Goal: Task Accomplishment & Management: Manage account settings

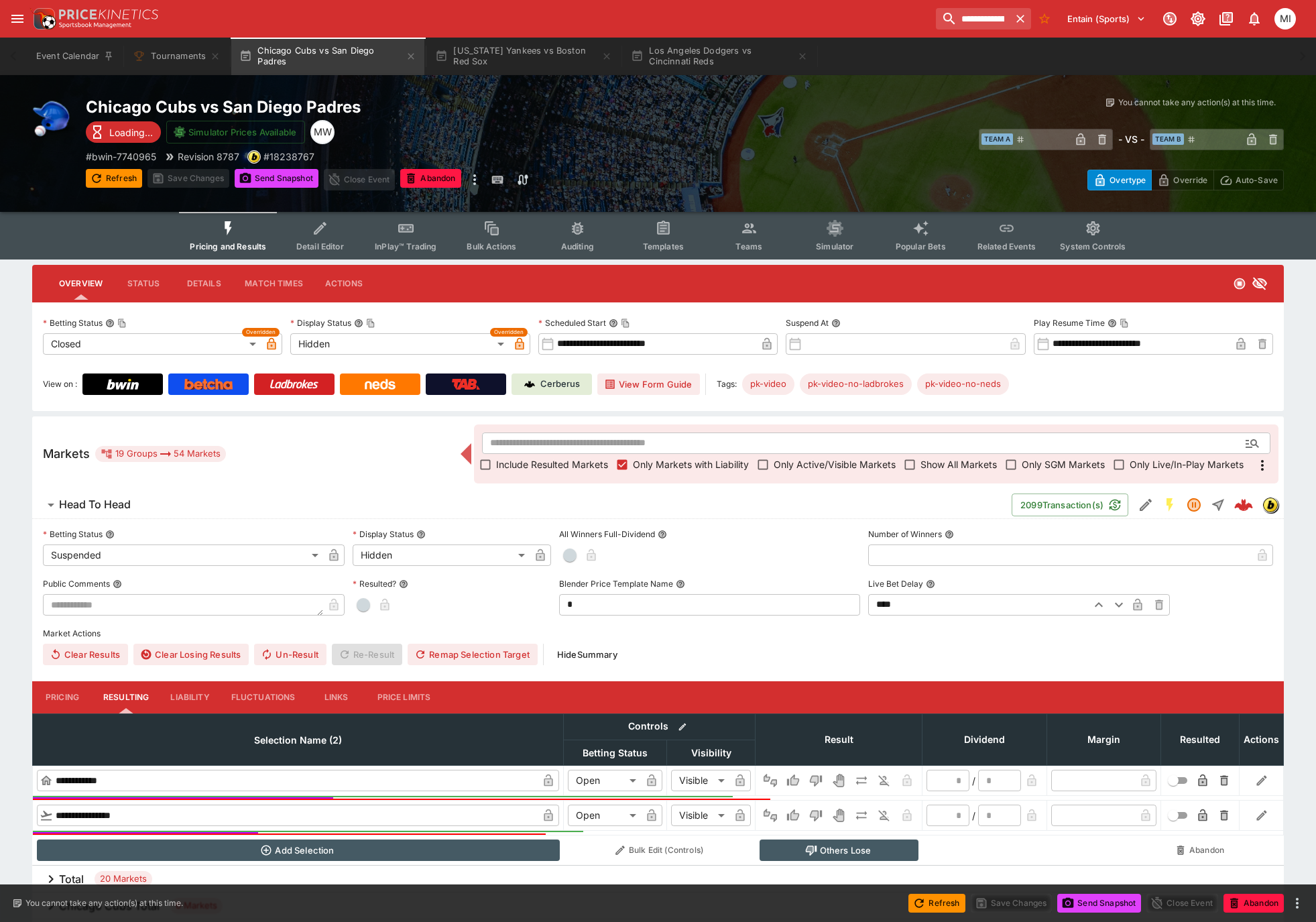
scroll to position [471, 0]
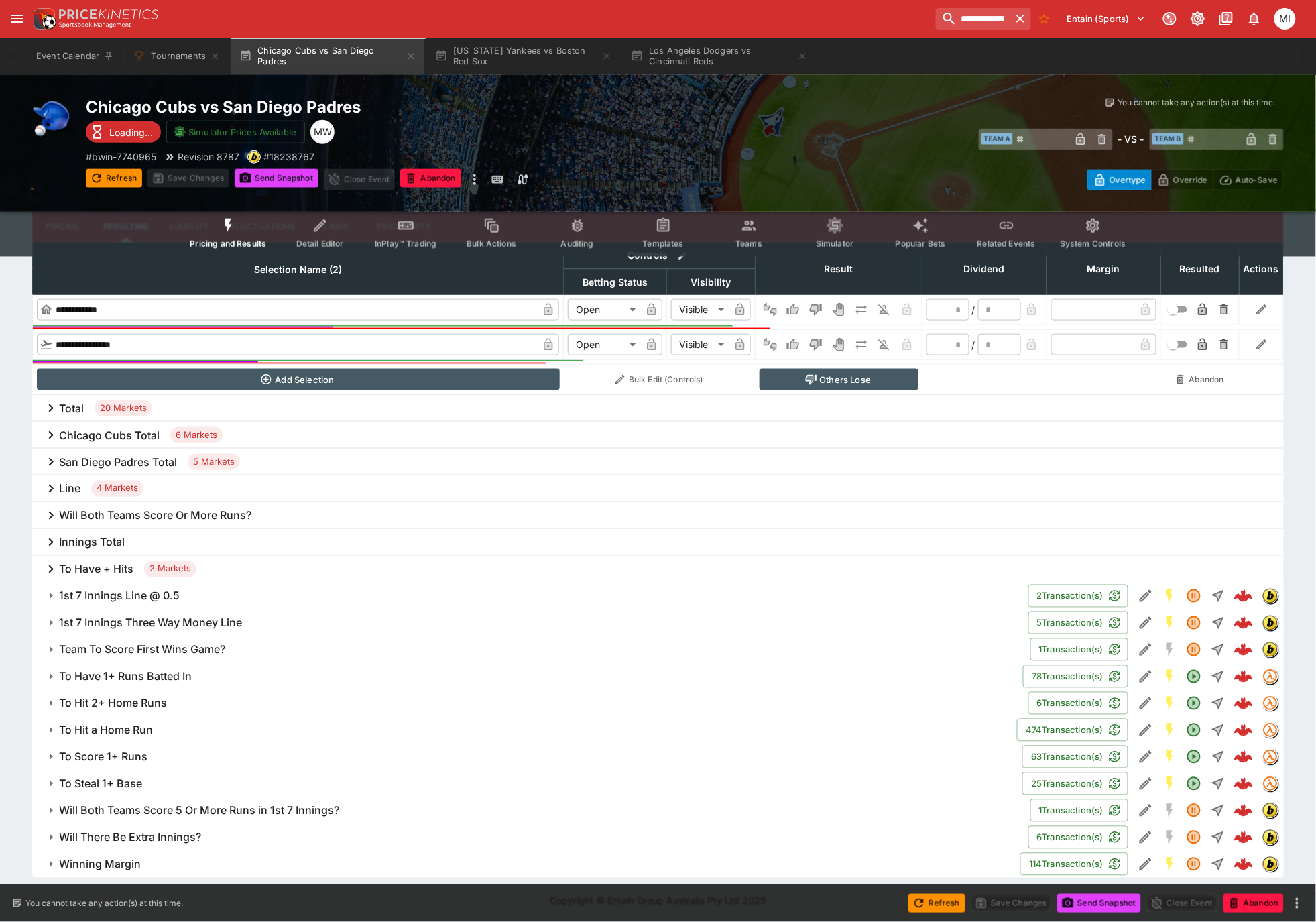
click at [106, 570] on h6 "To Have + Hits" at bounding box center [95, 570] width 74 height 14
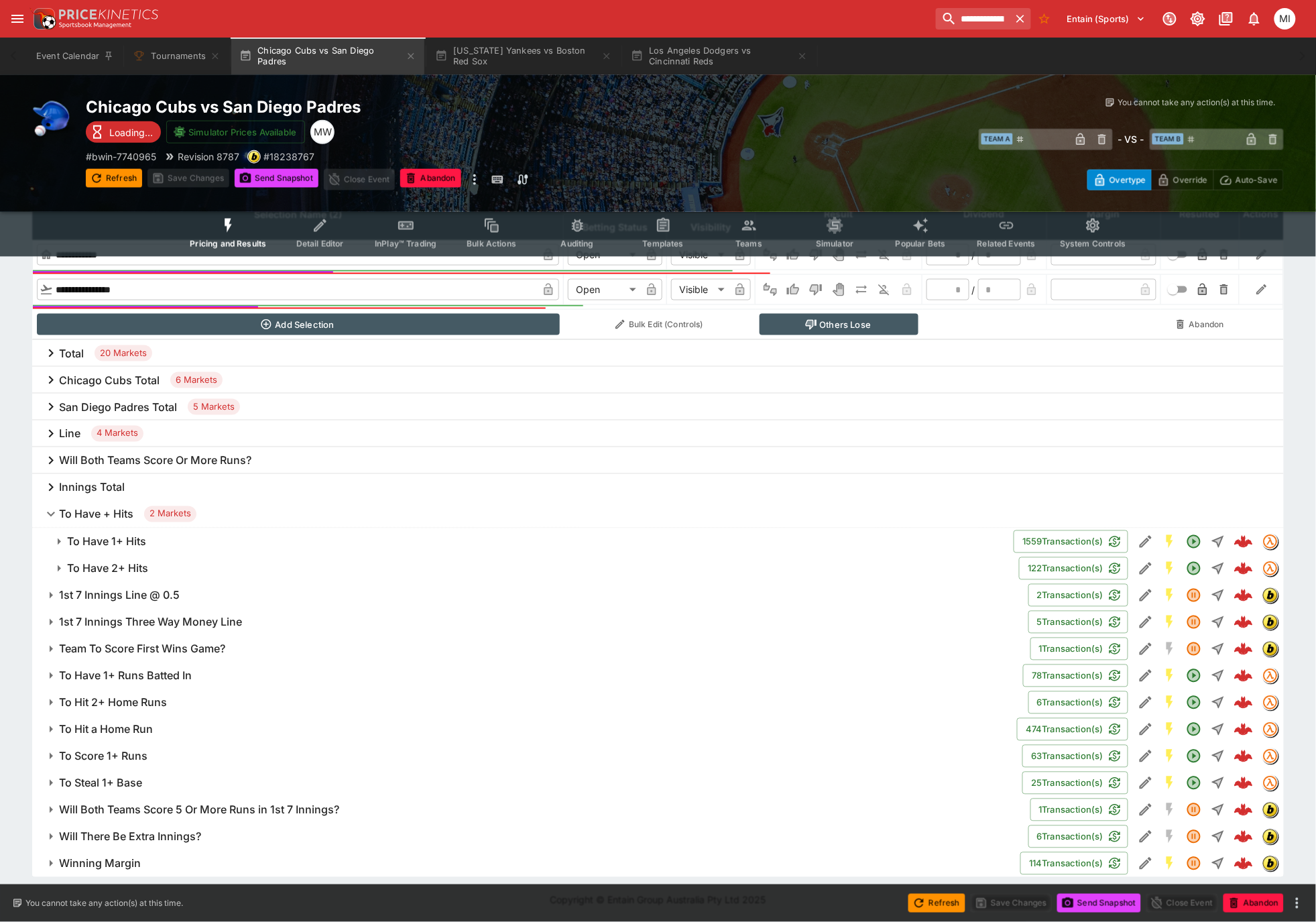
click at [113, 543] on h6 "To Have 1+ Hits" at bounding box center [106, 542] width 79 height 14
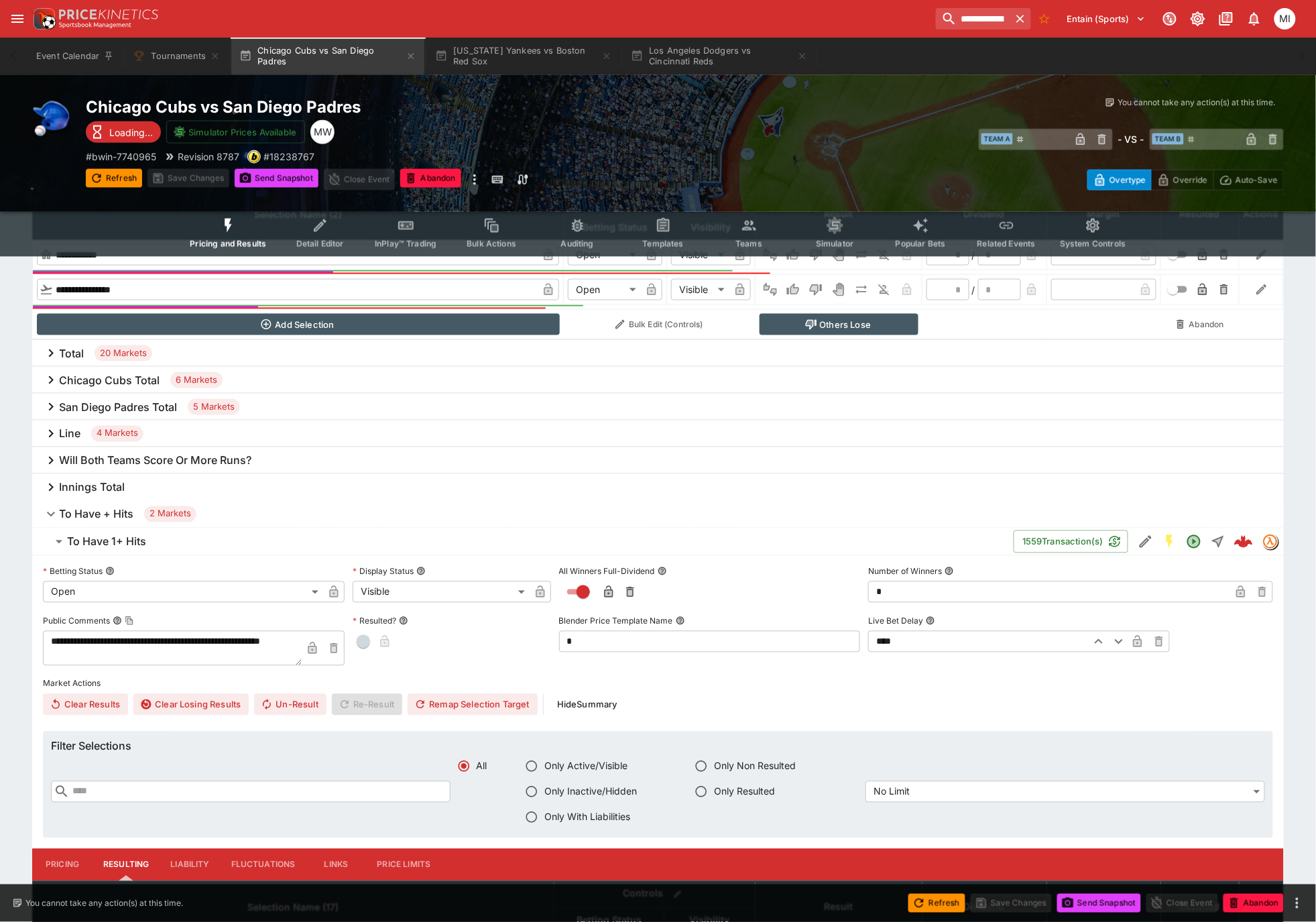
scroll to position [974, 0]
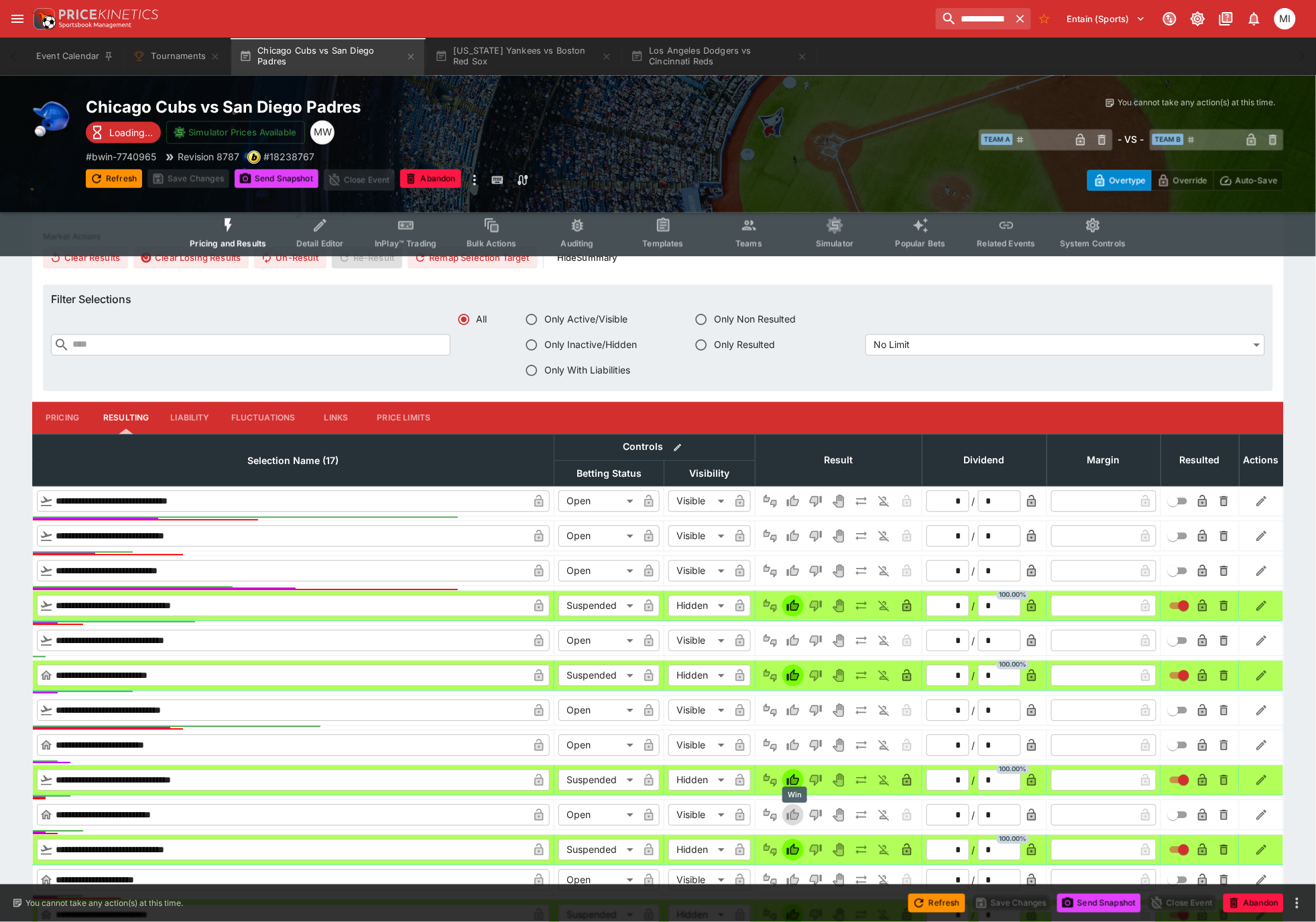
click at [793, 811] on icon "Win" at bounding box center [793, 815] width 12 height 12
type input "*********"
type input "******"
type input "*"
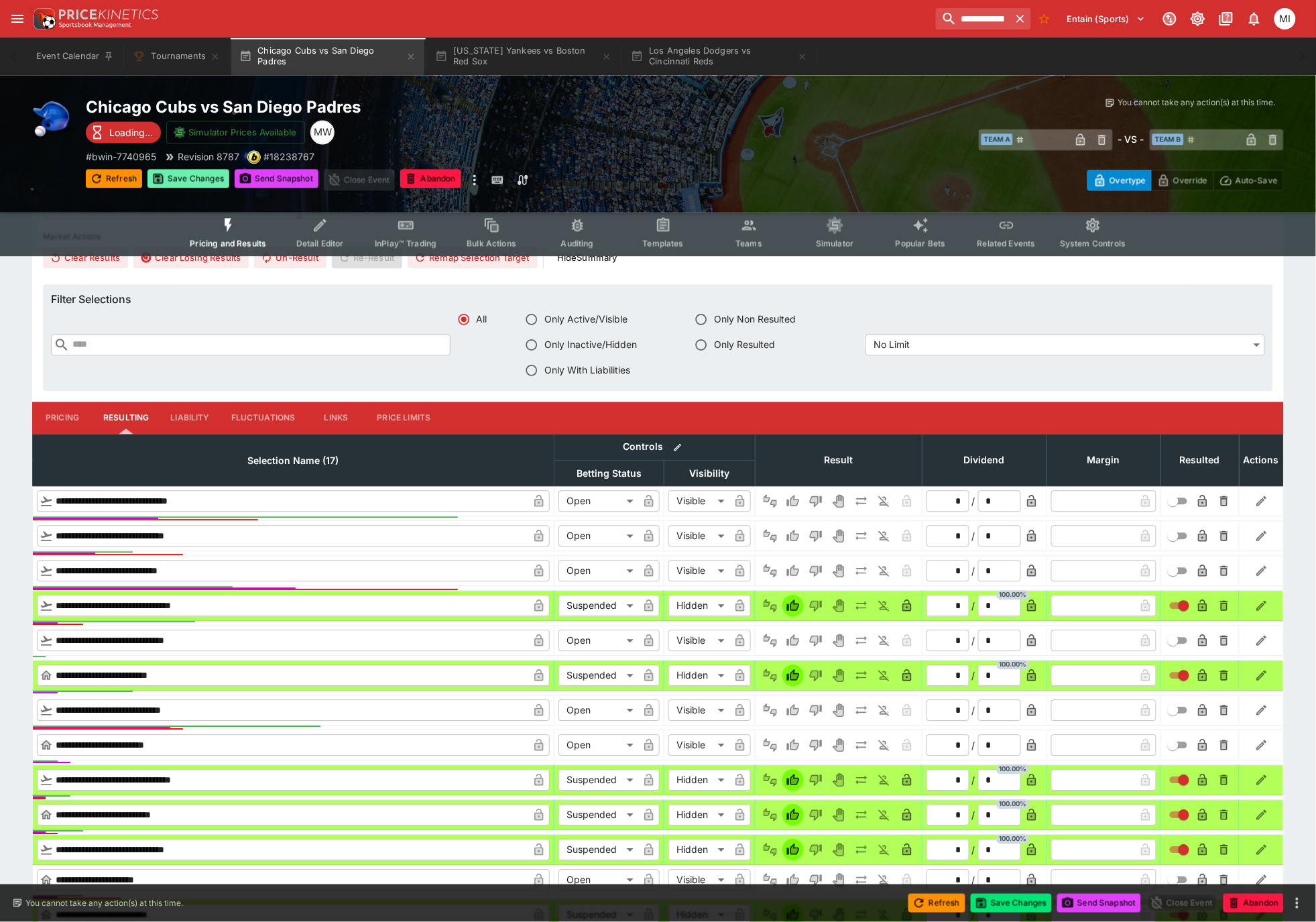
click at [190, 174] on button "Save Changes" at bounding box center [189, 178] width 82 height 19
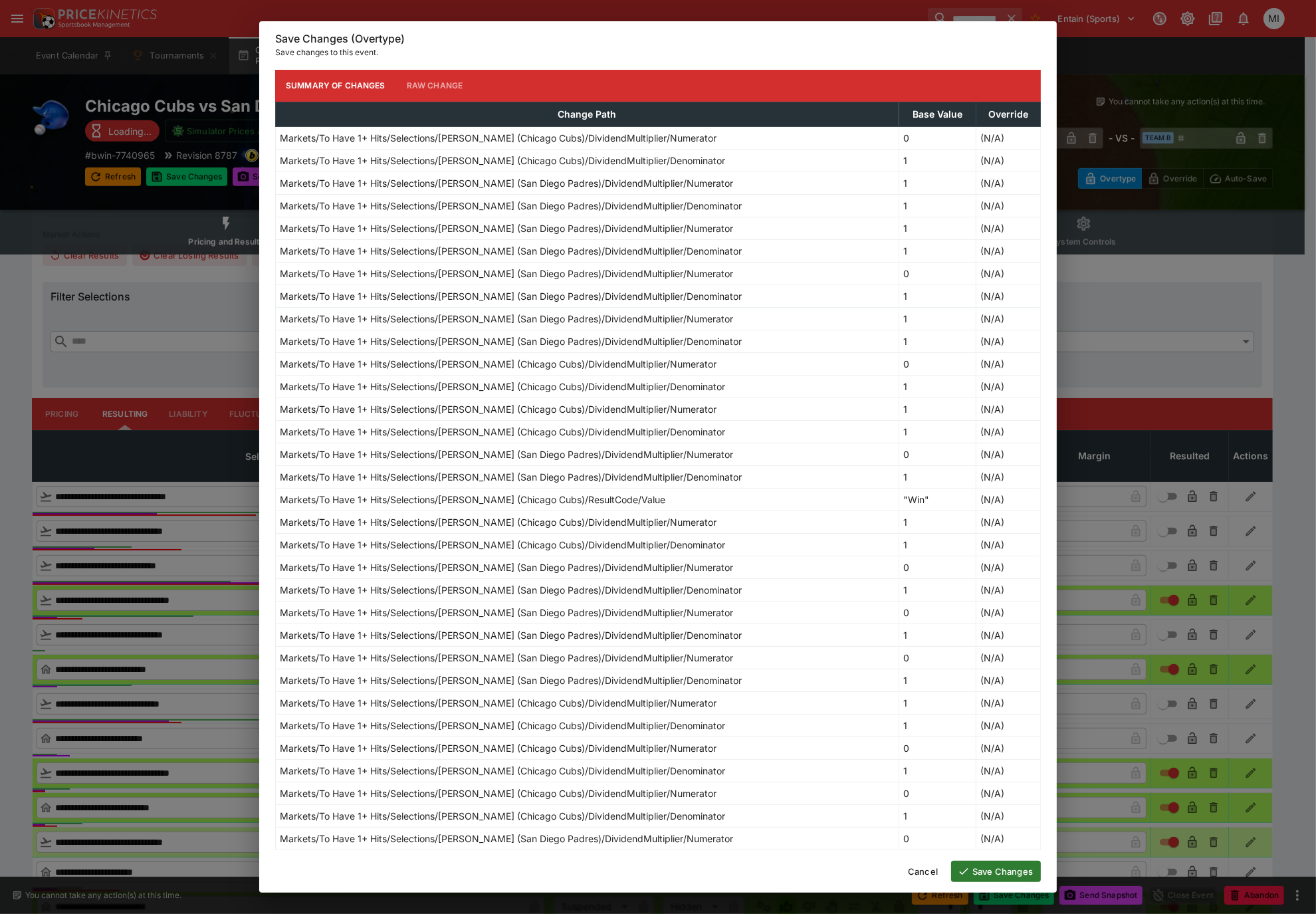
drag, startPoint x: 994, startPoint y: 869, endPoint x: 1057, endPoint y: 826, distance: 76.3
click at [994, 869] on button "Save Changes" at bounding box center [996, 871] width 90 height 21
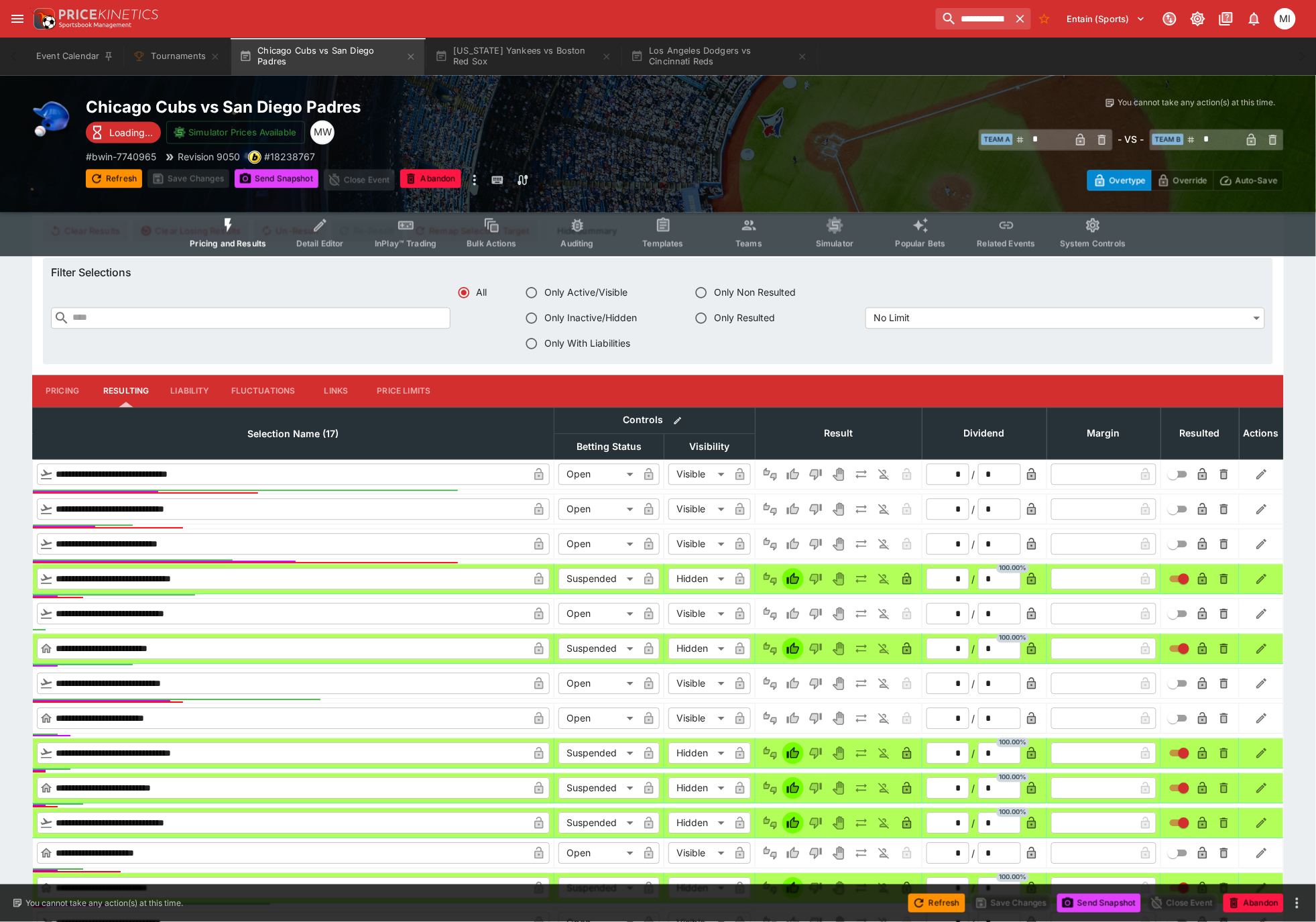
type input "*"
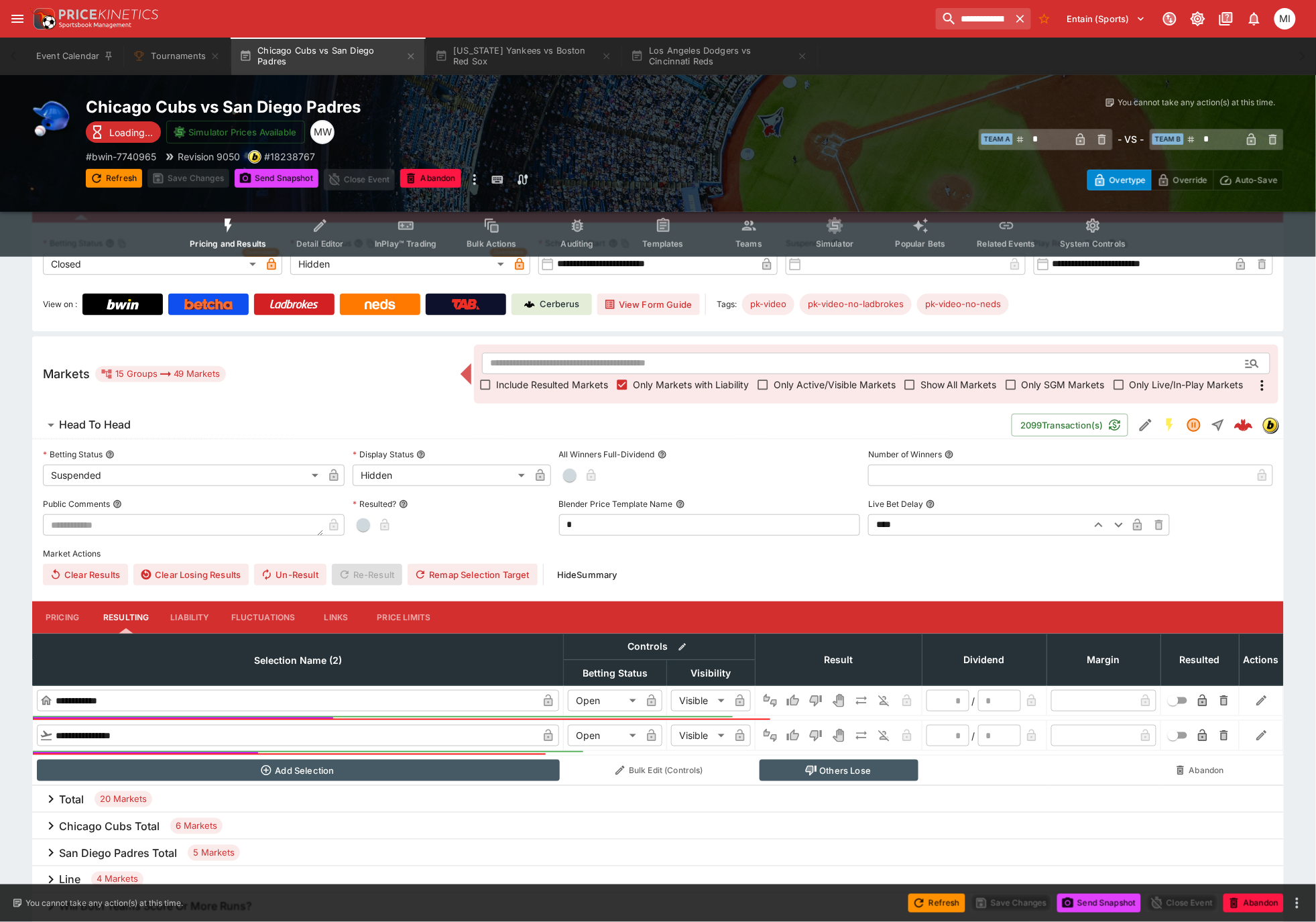
scroll to position [0, 0]
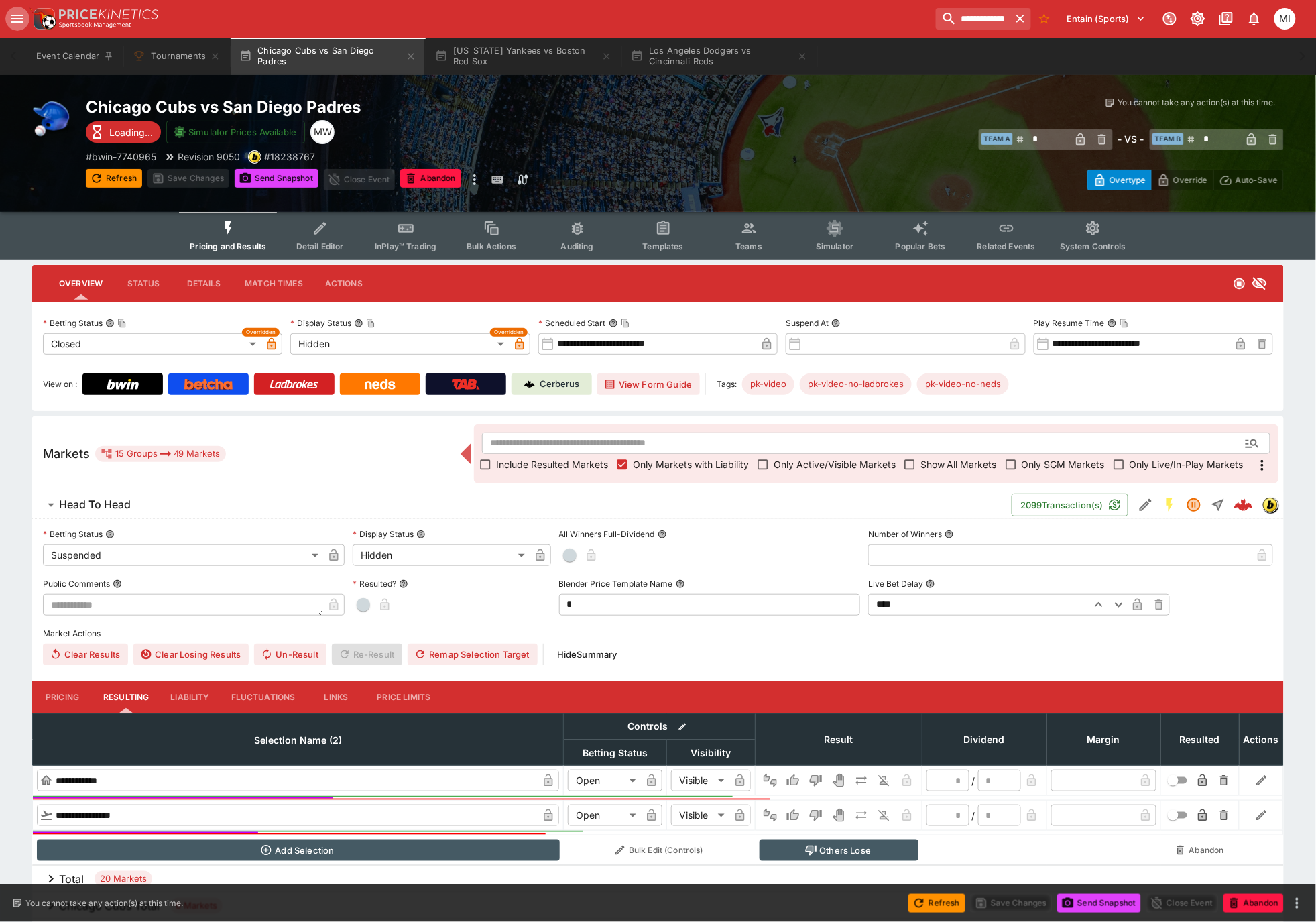
click at [16, 24] on icon "open drawer" at bounding box center [17, 19] width 16 height 16
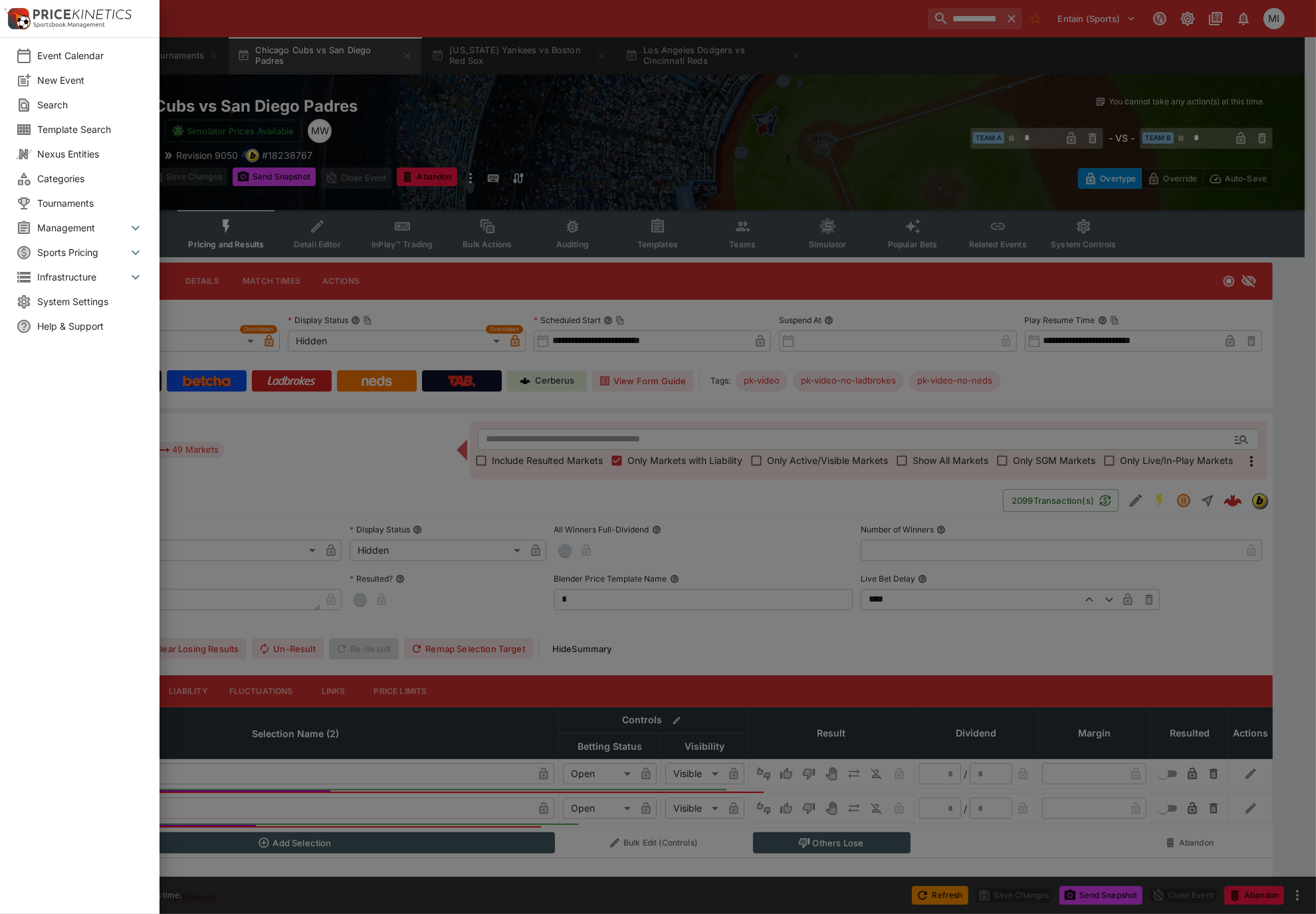
click at [60, 305] on span "System Settings" at bounding box center [90, 302] width 106 height 14
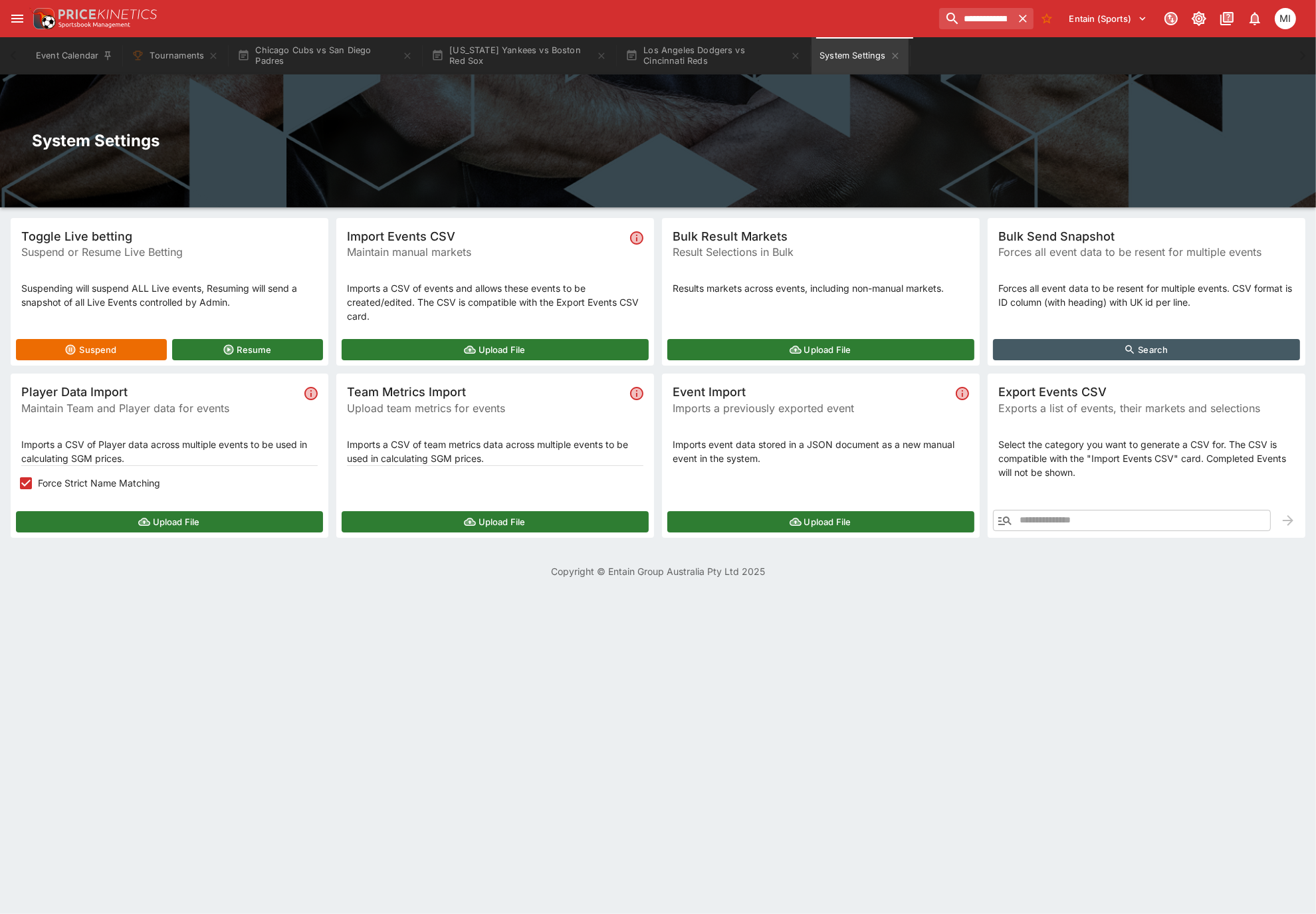
click at [133, 528] on button "Upload File" at bounding box center [170, 521] width 307 height 21
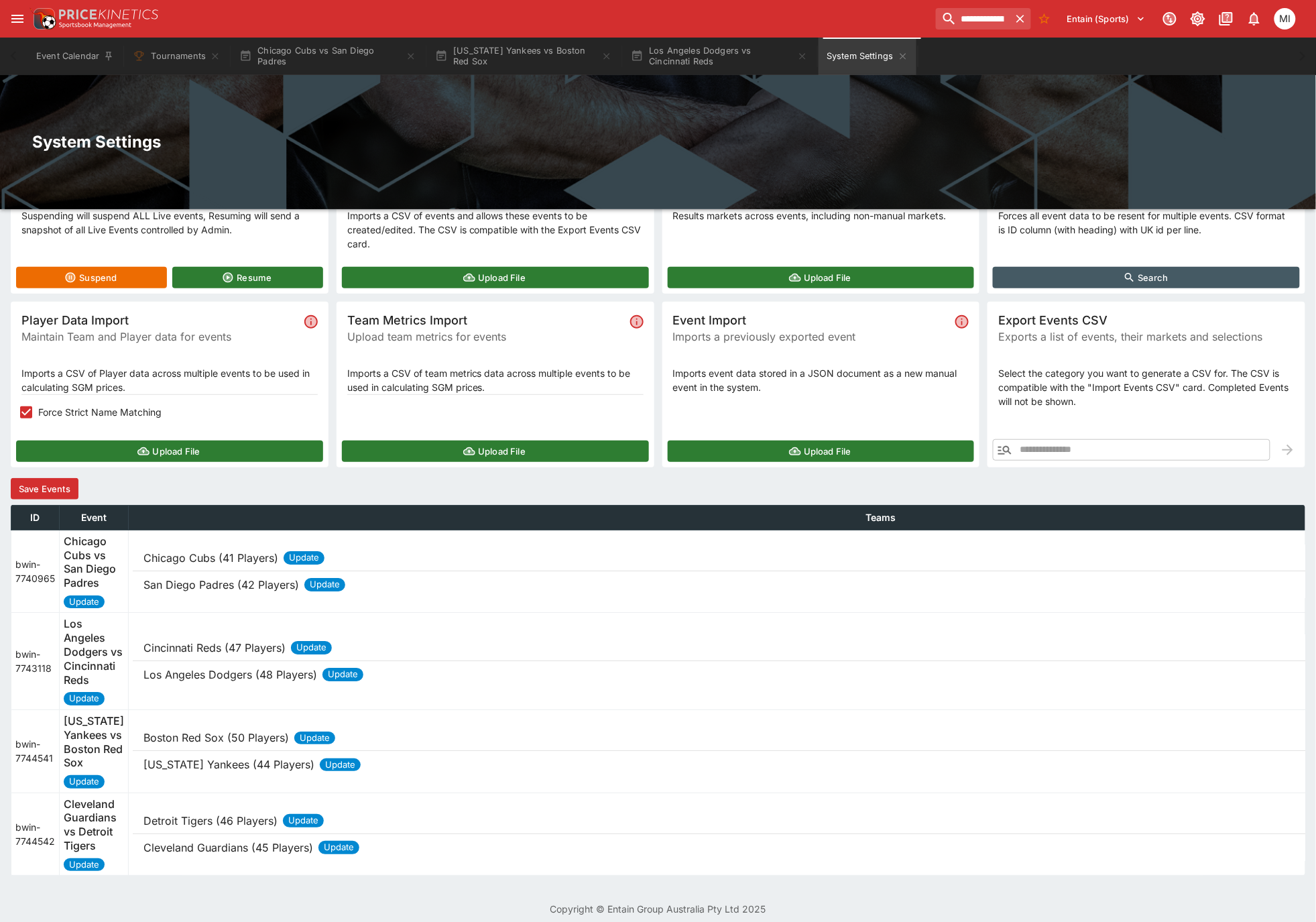
scroll to position [125, 0]
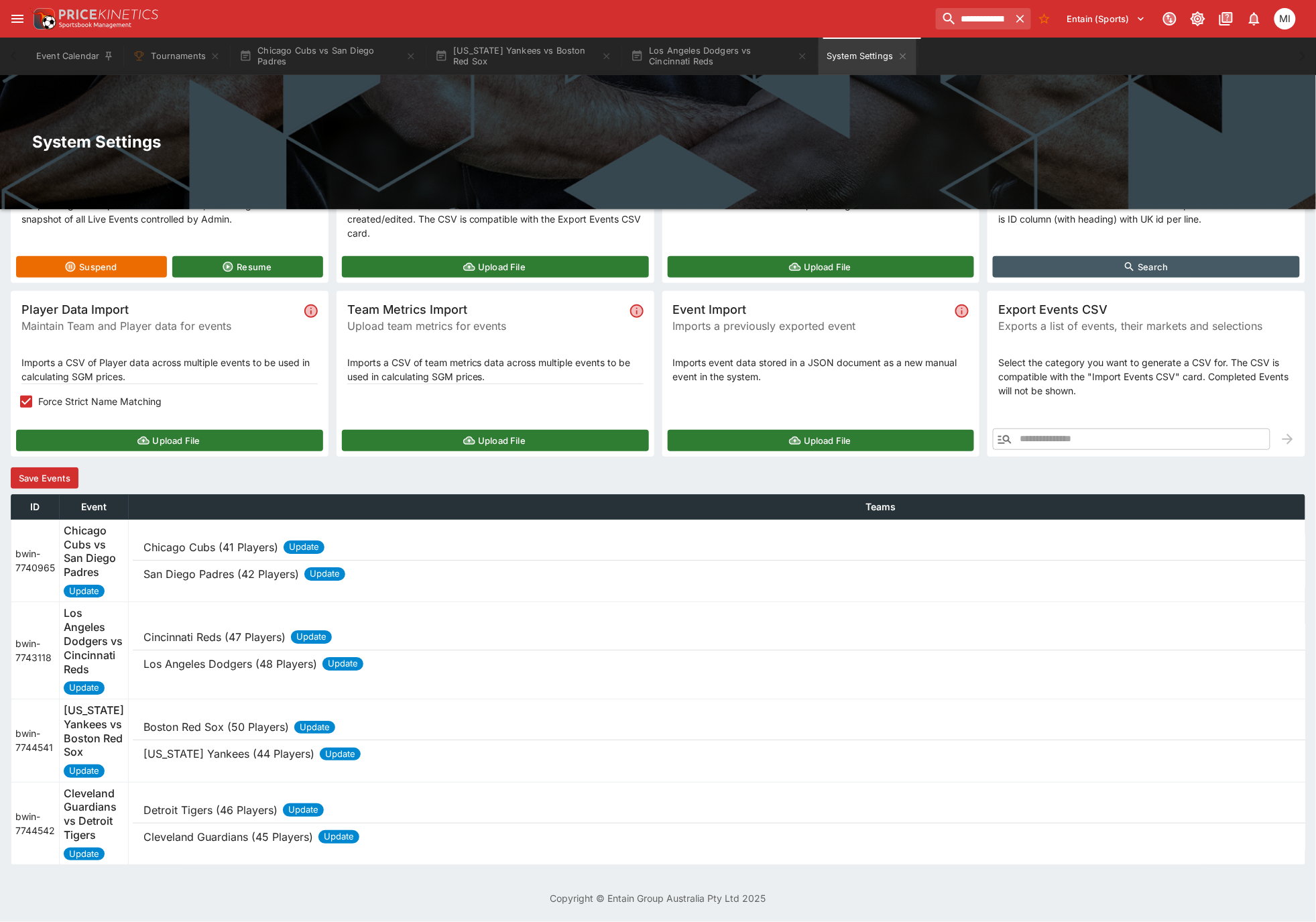
click at [75, 430] on button "Upload File" at bounding box center [170, 440] width 307 height 21
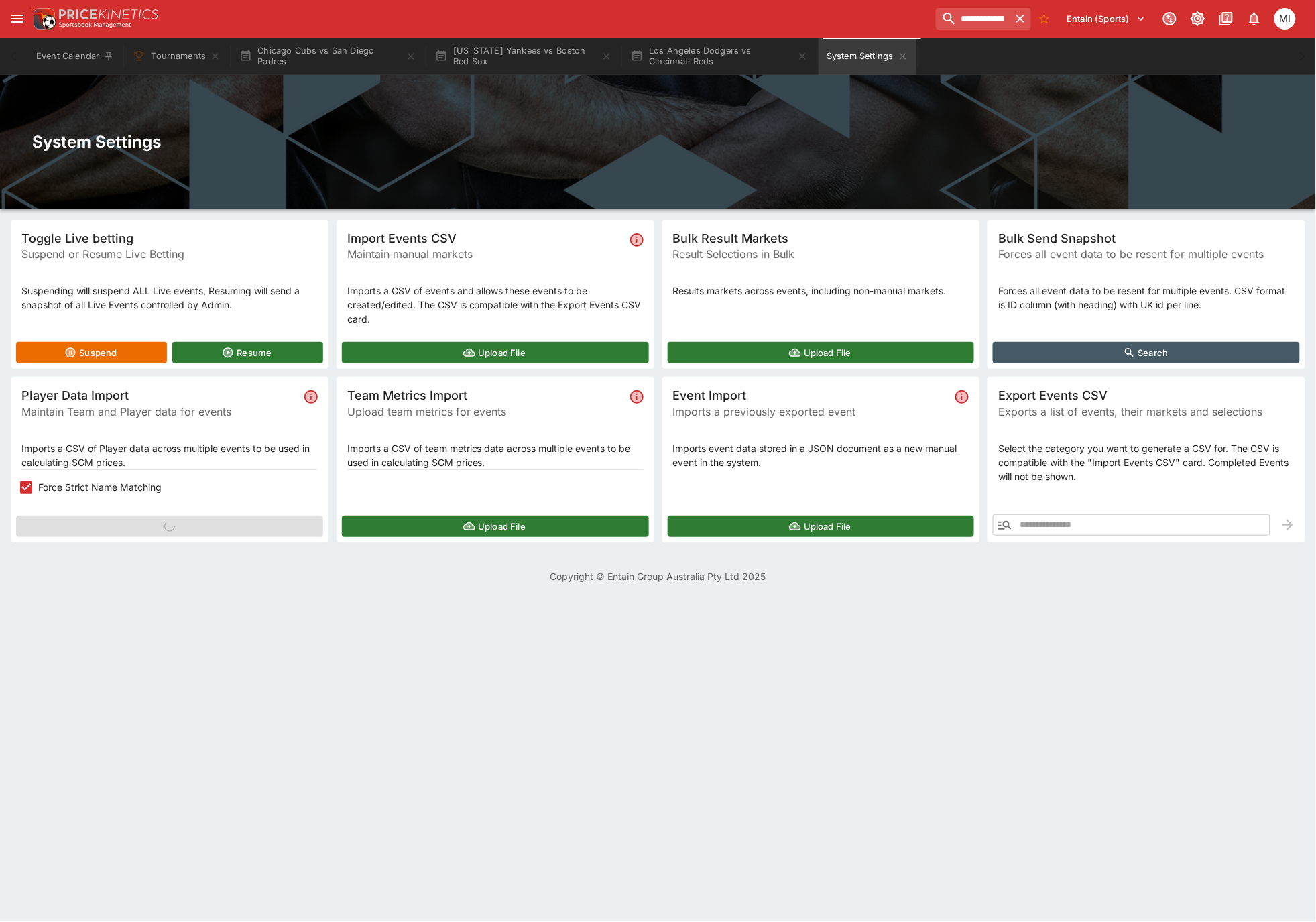
scroll to position [0, 0]
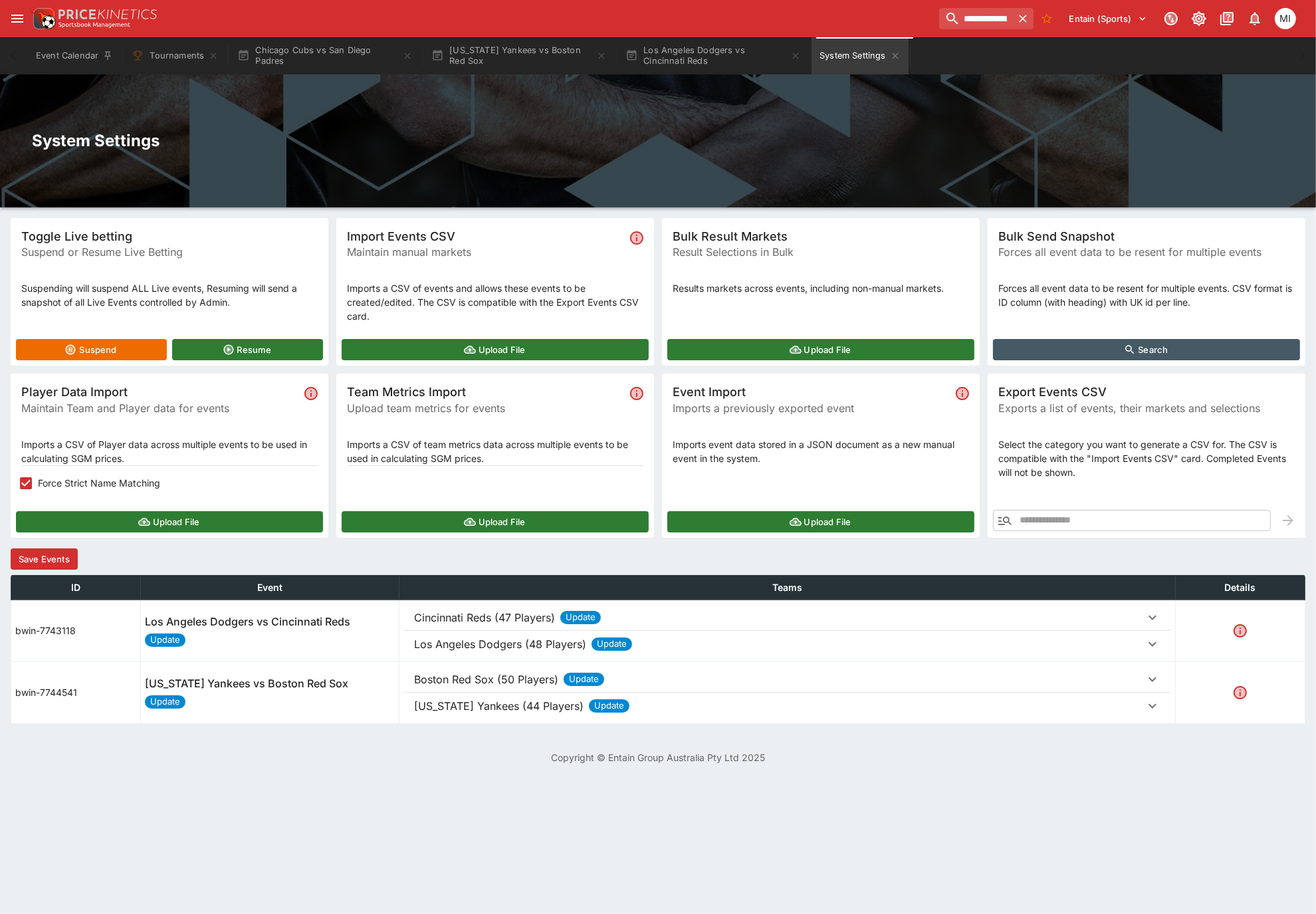
click at [63, 556] on button "Save Events" at bounding box center [44, 559] width 67 height 21
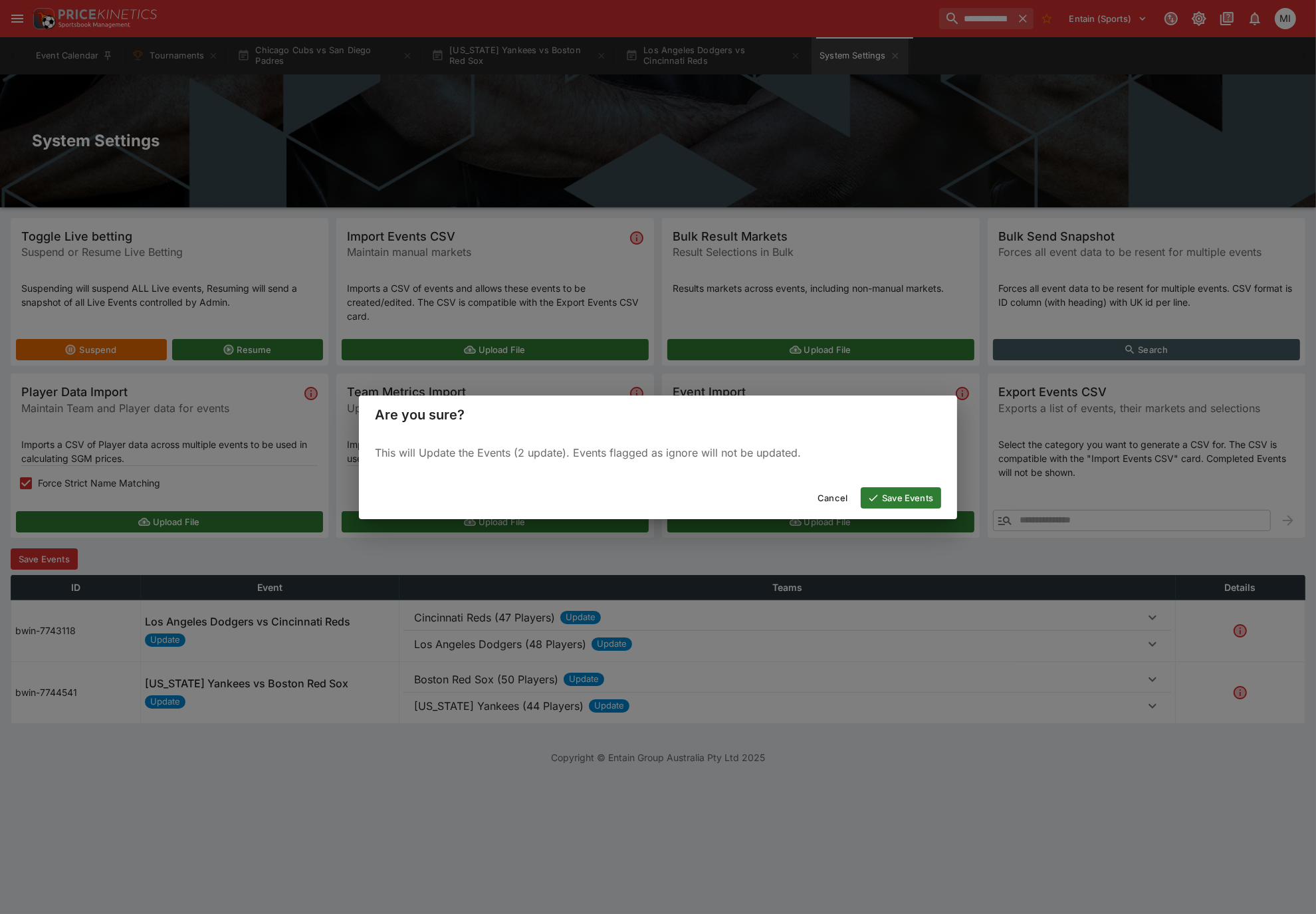
click at [906, 492] on button "Save Events" at bounding box center [901, 497] width 81 height 21
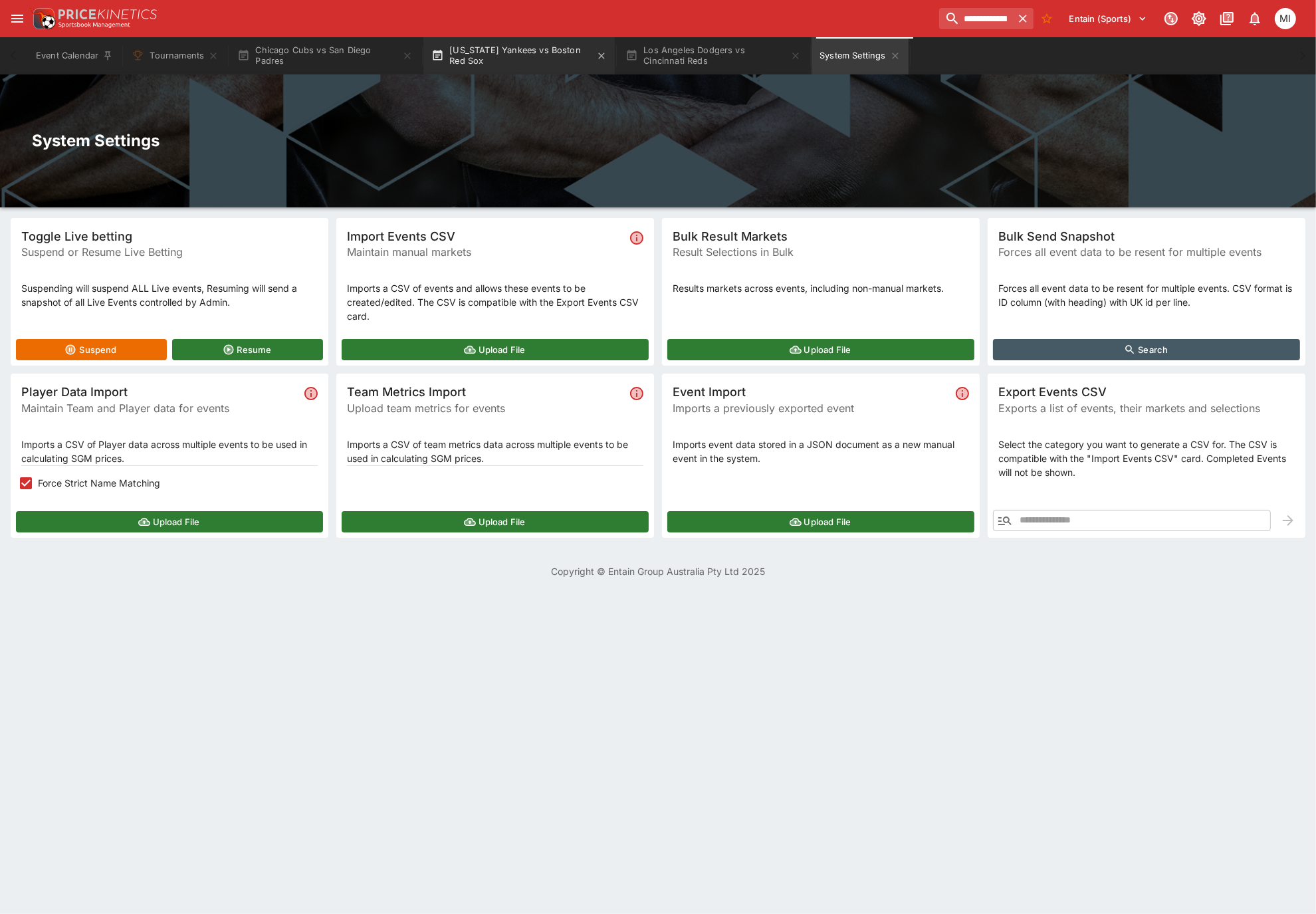
click at [496, 52] on button "New York Yankees vs Boston Red Sox" at bounding box center [519, 56] width 192 height 37
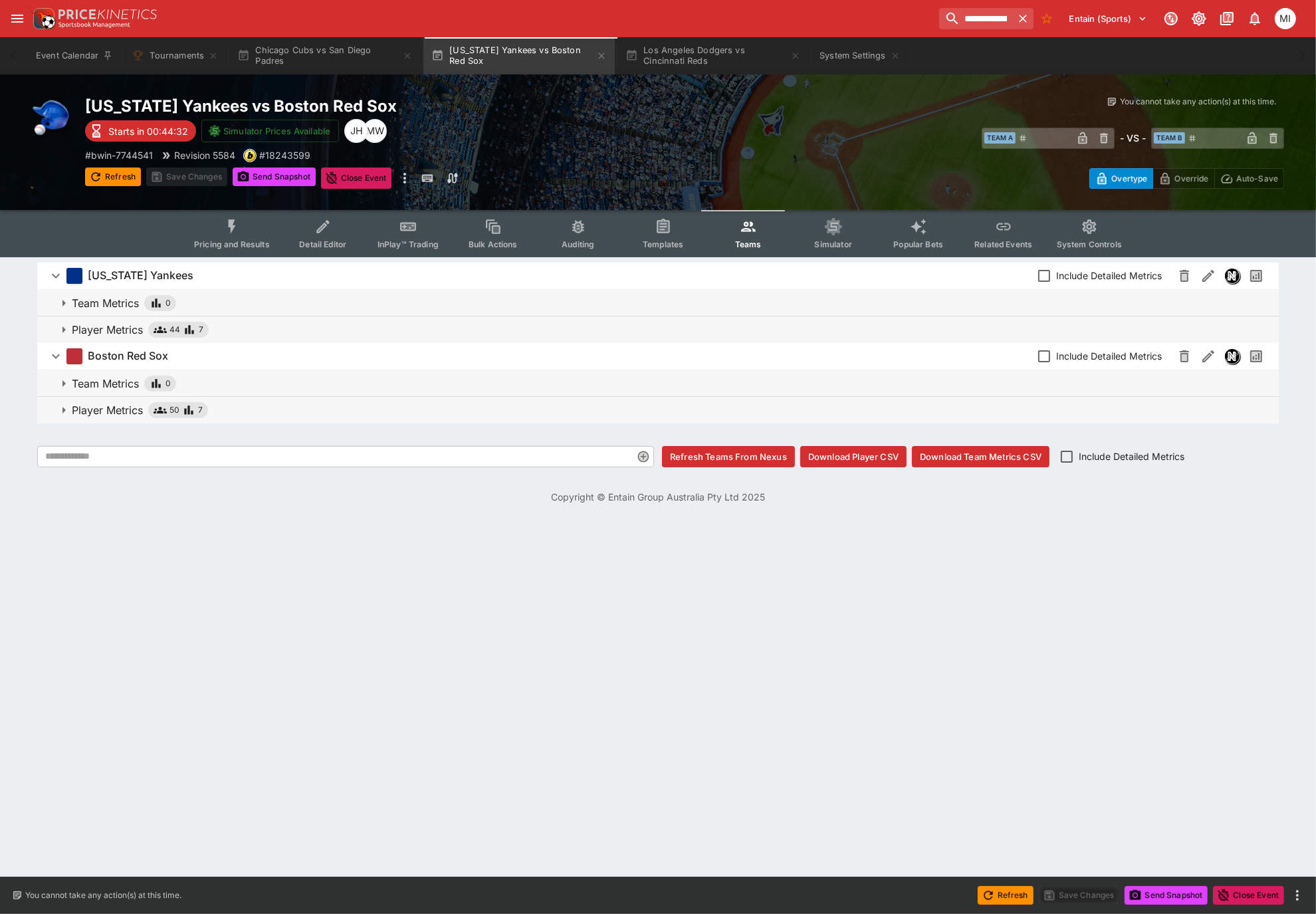
click at [226, 224] on button "Pricing and Results" at bounding box center [232, 234] width 97 height 47
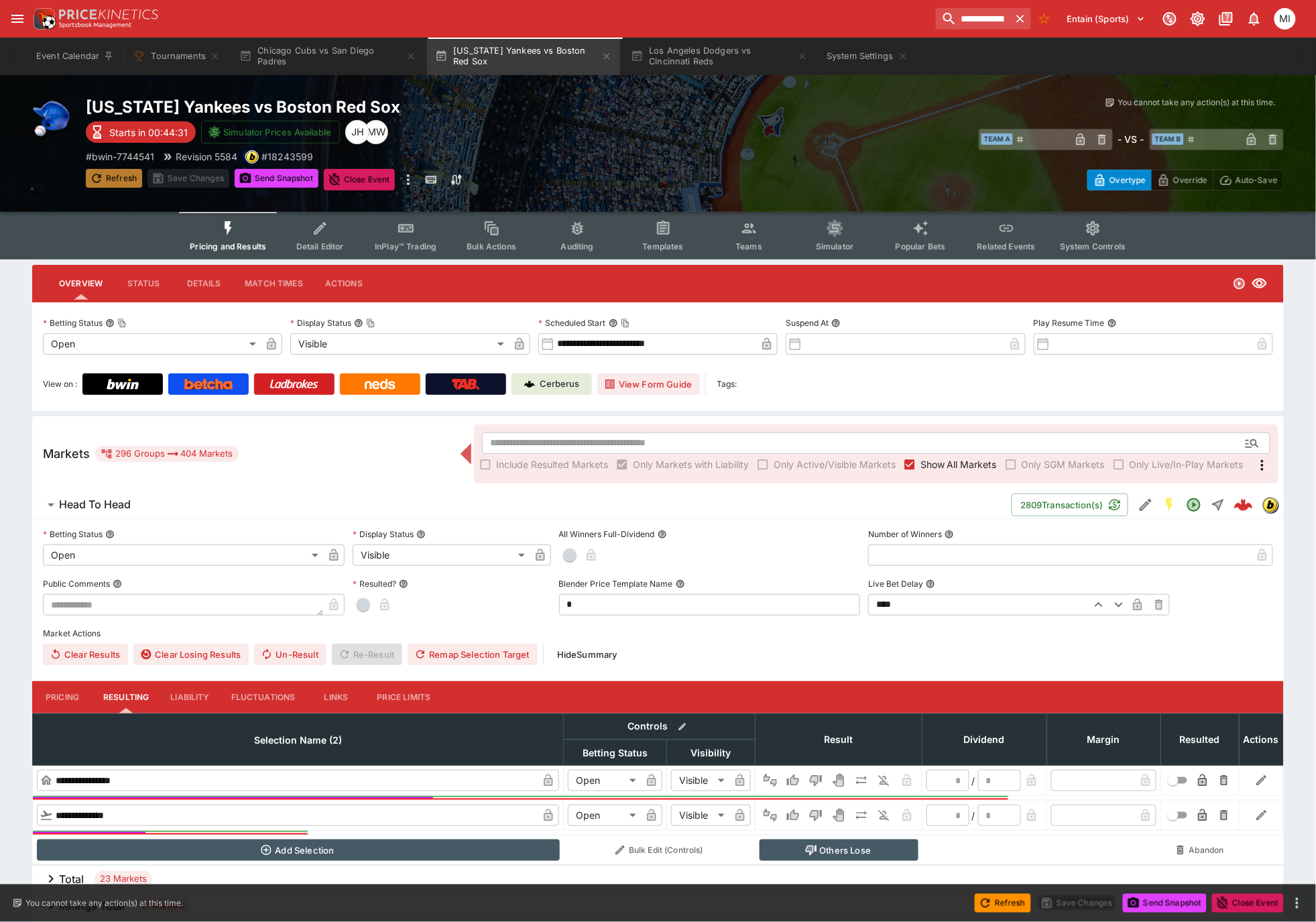
click at [123, 181] on button "Refresh" at bounding box center [114, 178] width 56 height 19
click at [744, 242] on span "Teams" at bounding box center [749, 247] width 27 height 10
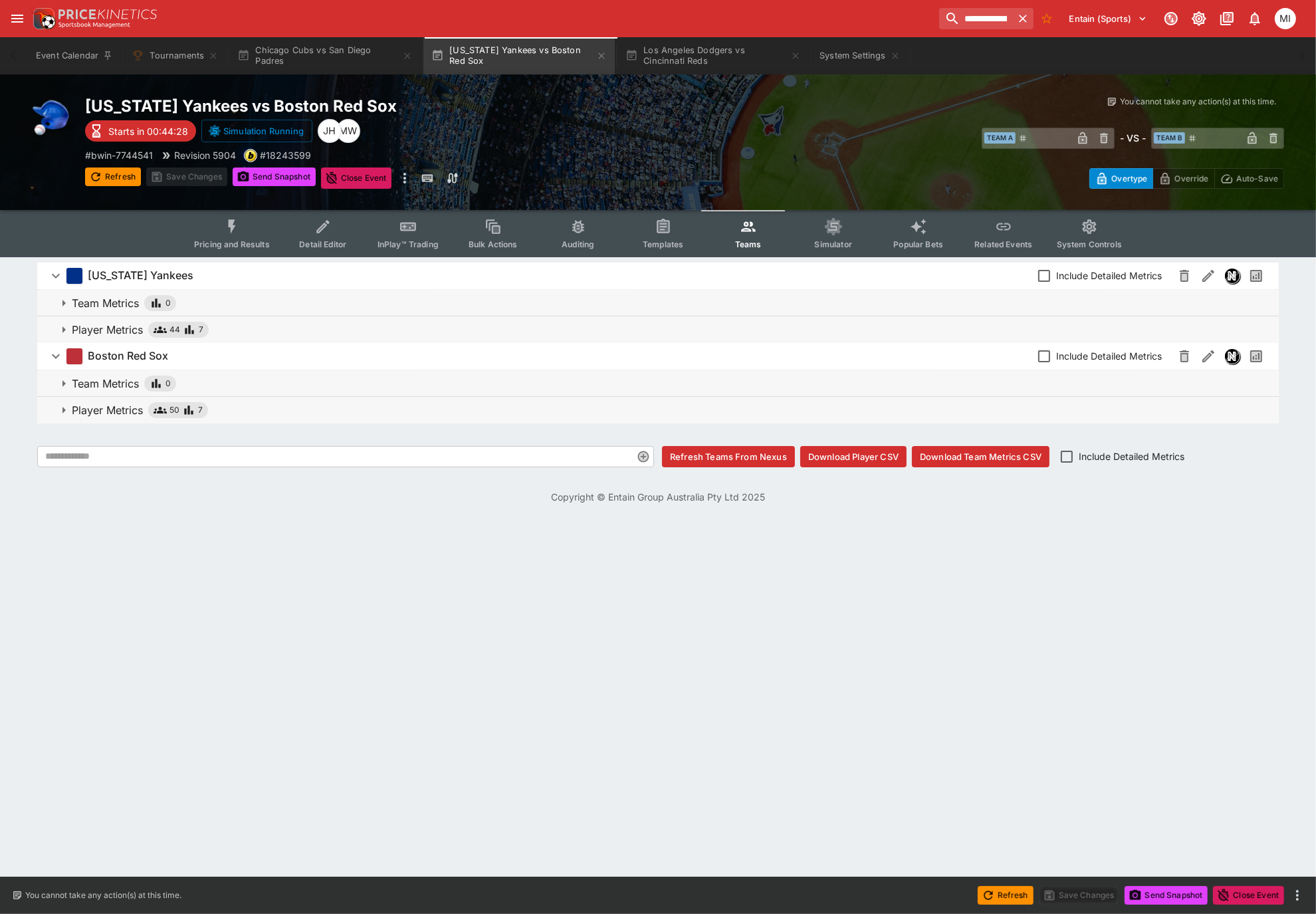
click at [94, 407] on p "Player Metrics" at bounding box center [108, 410] width 71 height 16
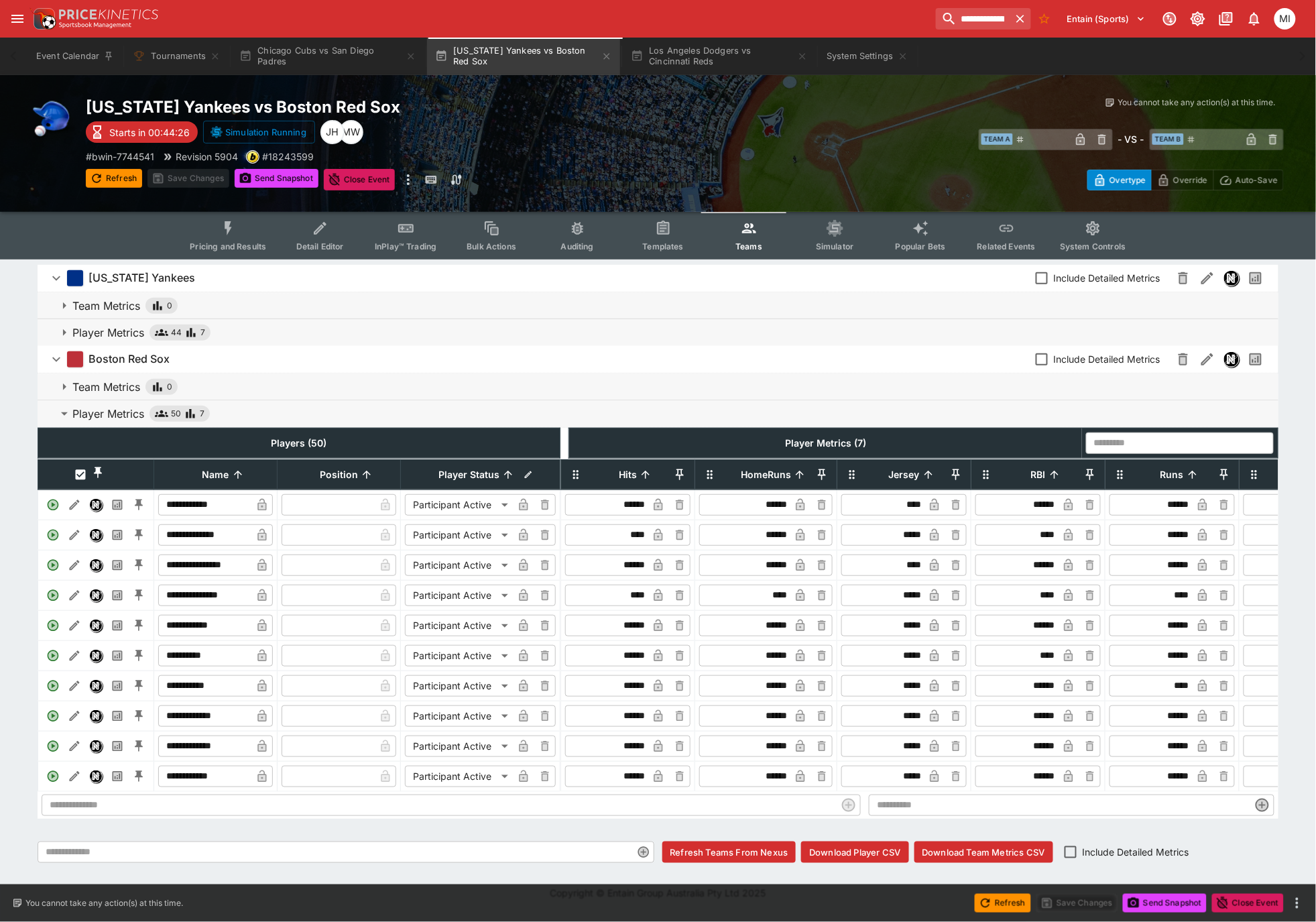
click at [96, 331] on p "Player Metrics" at bounding box center [109, 333] width 72 height 16
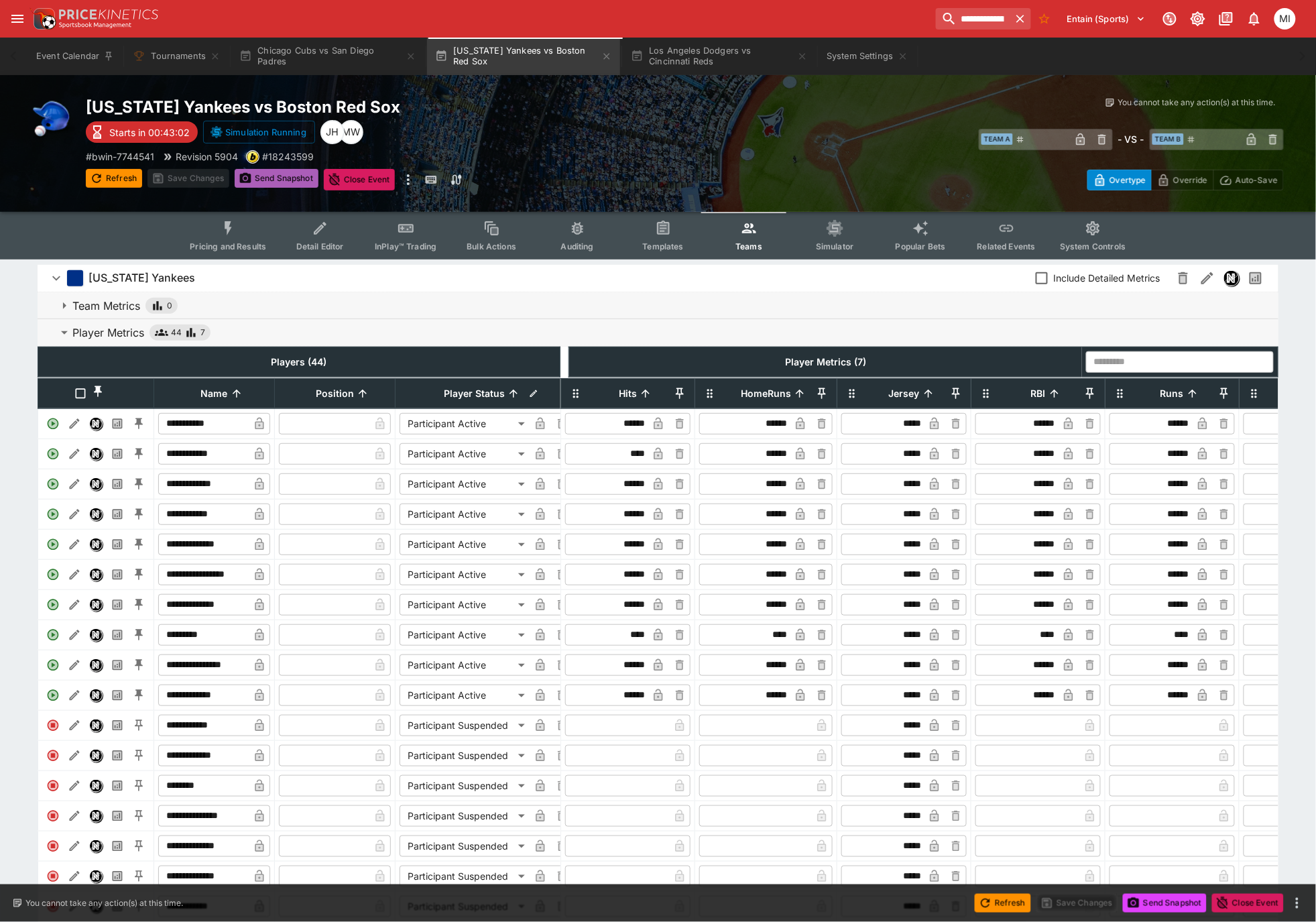
click at [283, 178] on button "Send Snapshot" at bounding box center [276, 178] width 84 height 19
click at [728, 50] on button "Los Angeles Dodgers vs Cincinnati Reds" at bounding box center [719, 56] width 193 height 38
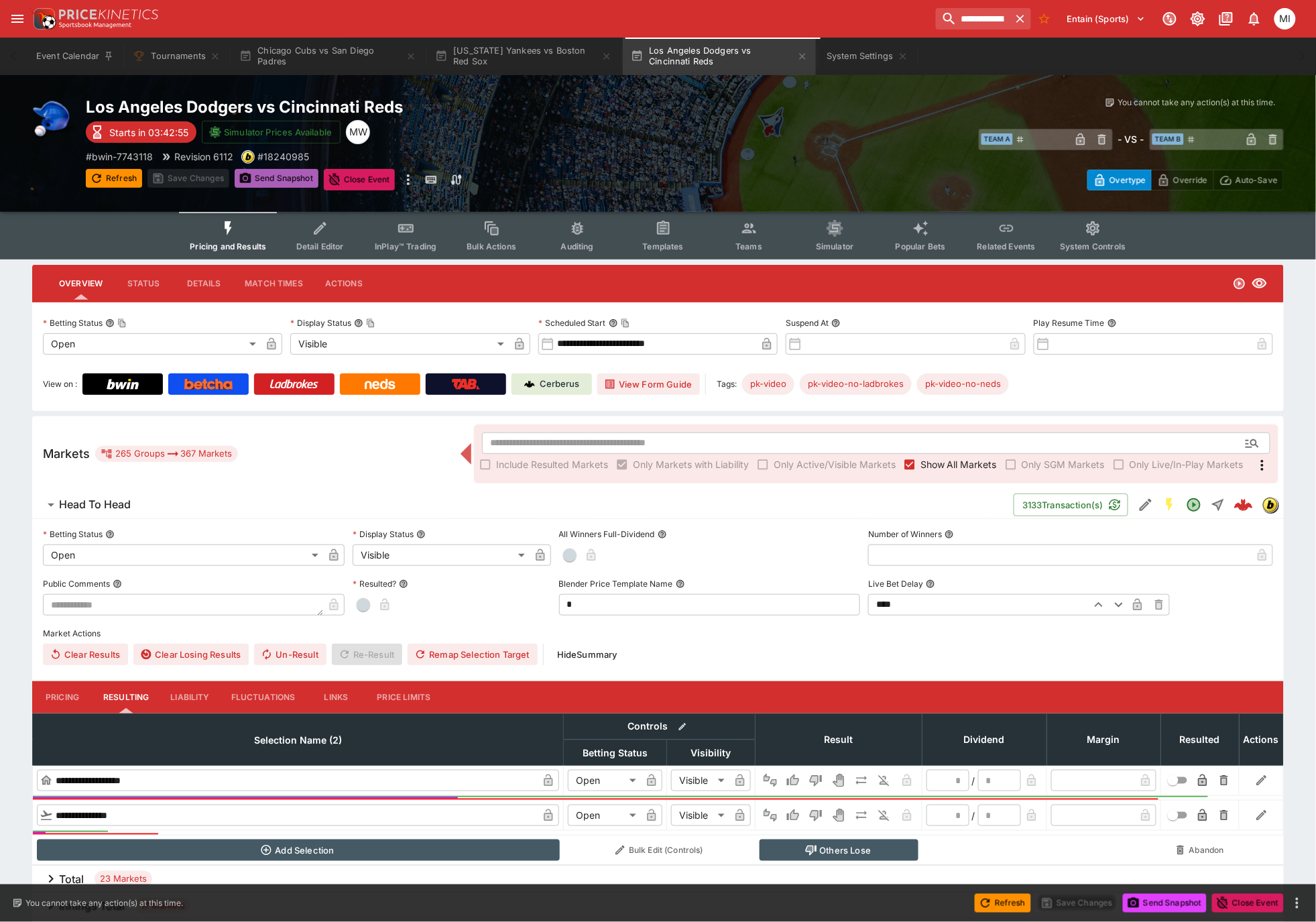
click at [265, 171] on button "Send Snapshot" at bounding box center [276, 178] width 84 height 19
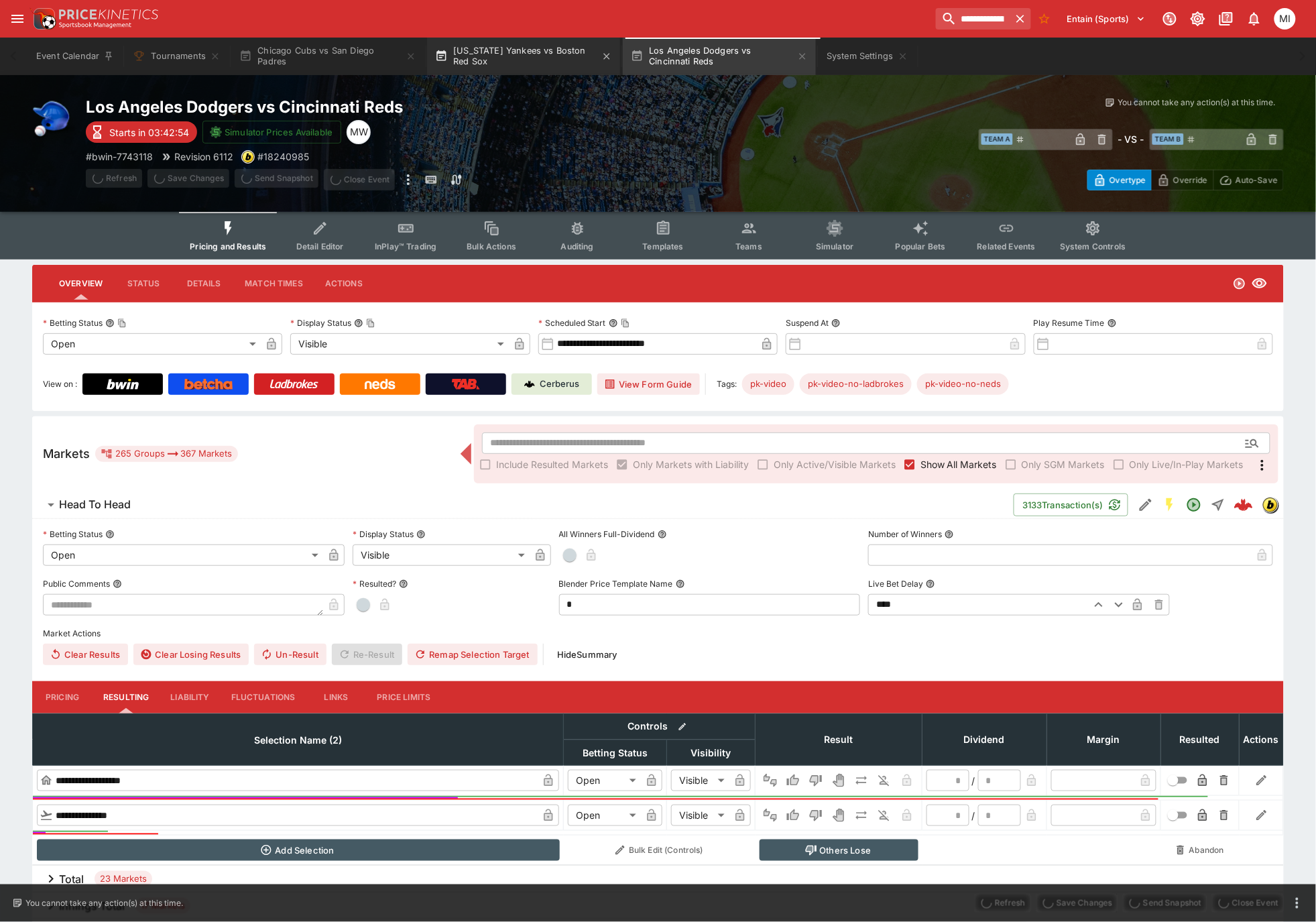
click at [515, 48] on button "New York Yankees vs Boston Red Sox" at bounding box center [523, 56] width 193 height 38
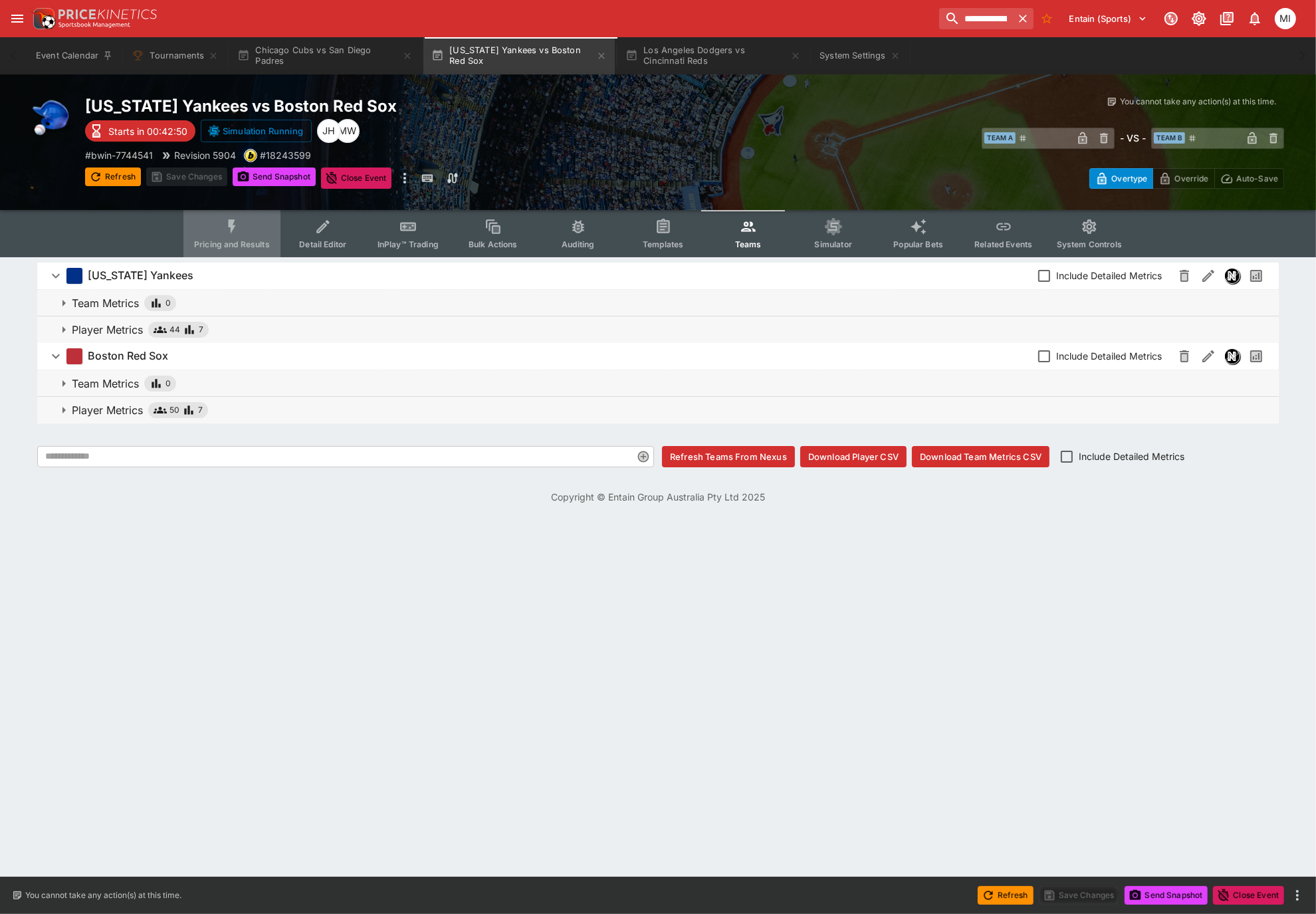
click at [245, 236] on button "Pricing and Results" at bounding box center [232, 234] width 97 height 47
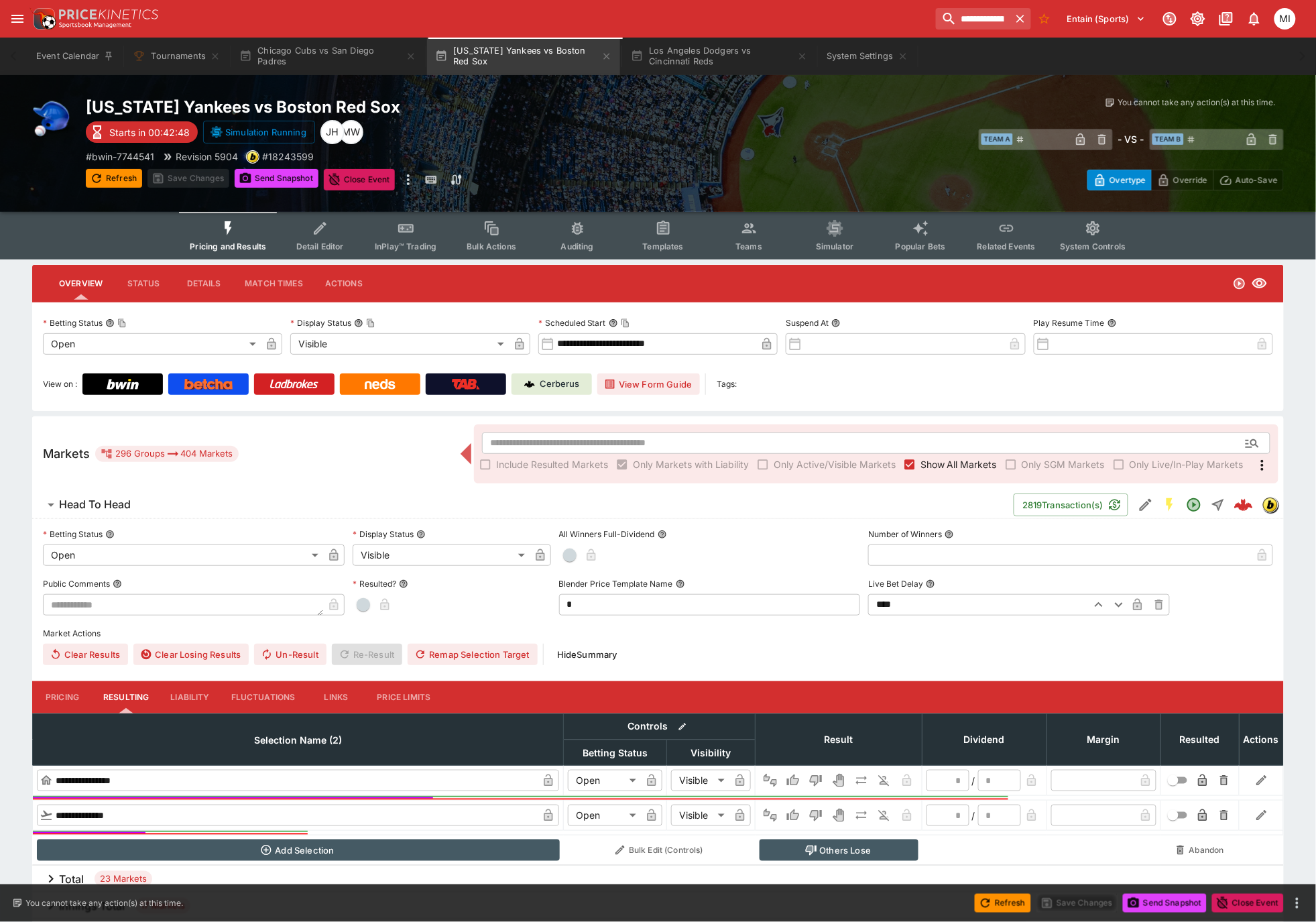
click at [945, 463] on span "Show All Markets" at bounding box center [959, 465] width 77 height 14
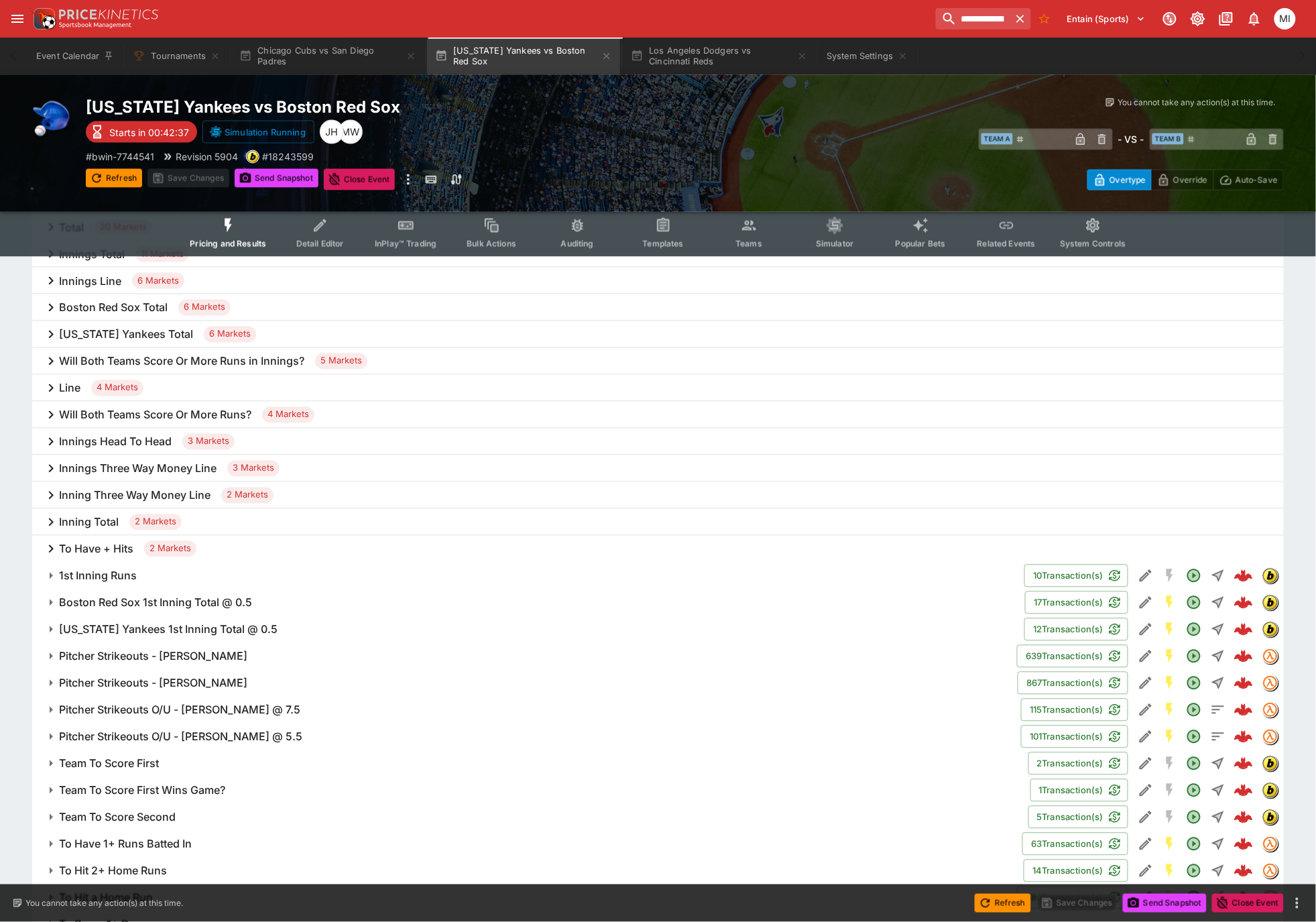
scroll to position [495, 0]
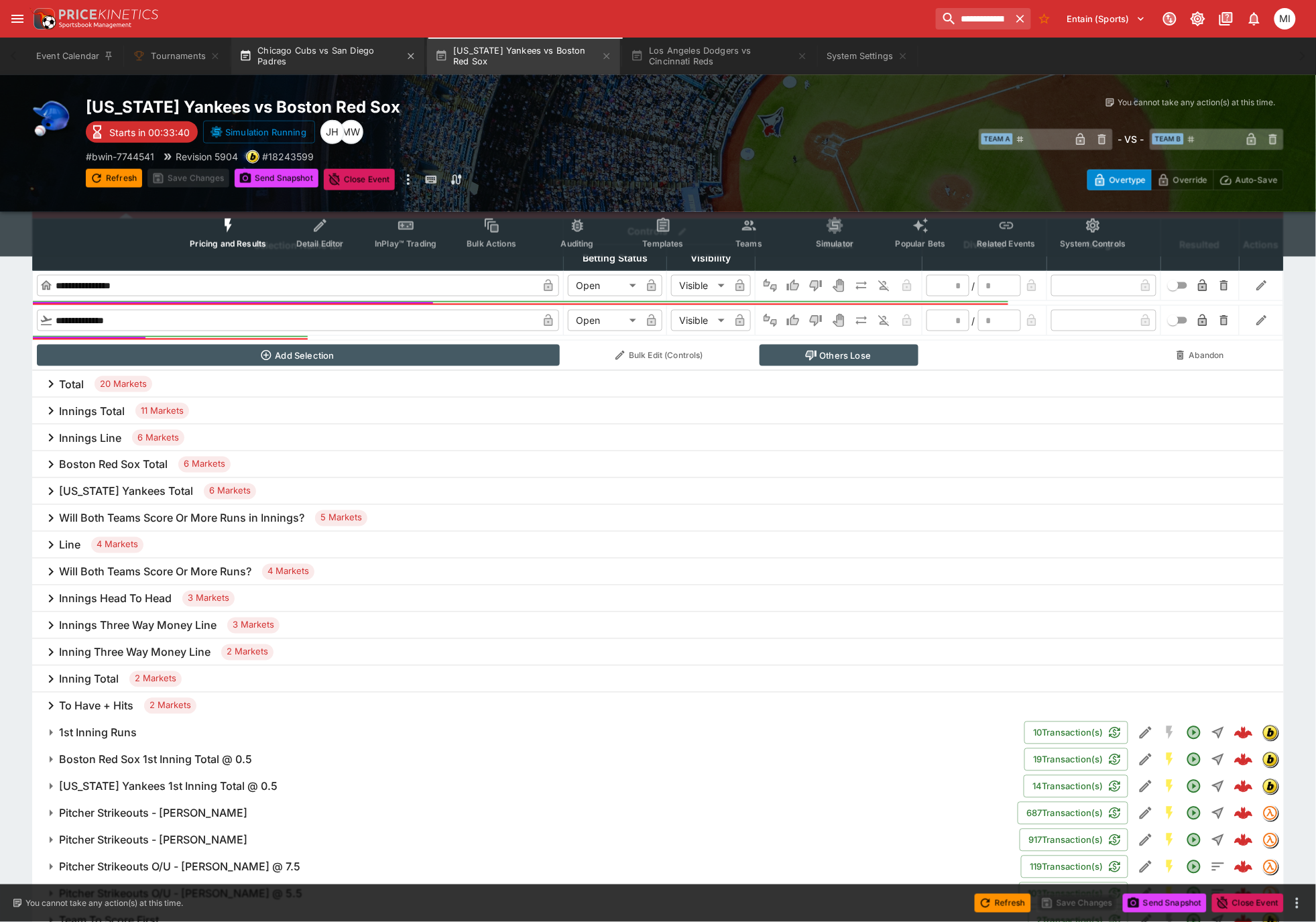
click at [361, 59] on button "Chicago Cubs vs San Diego Padres" at bounding box center [328, 56] width 193 height 38
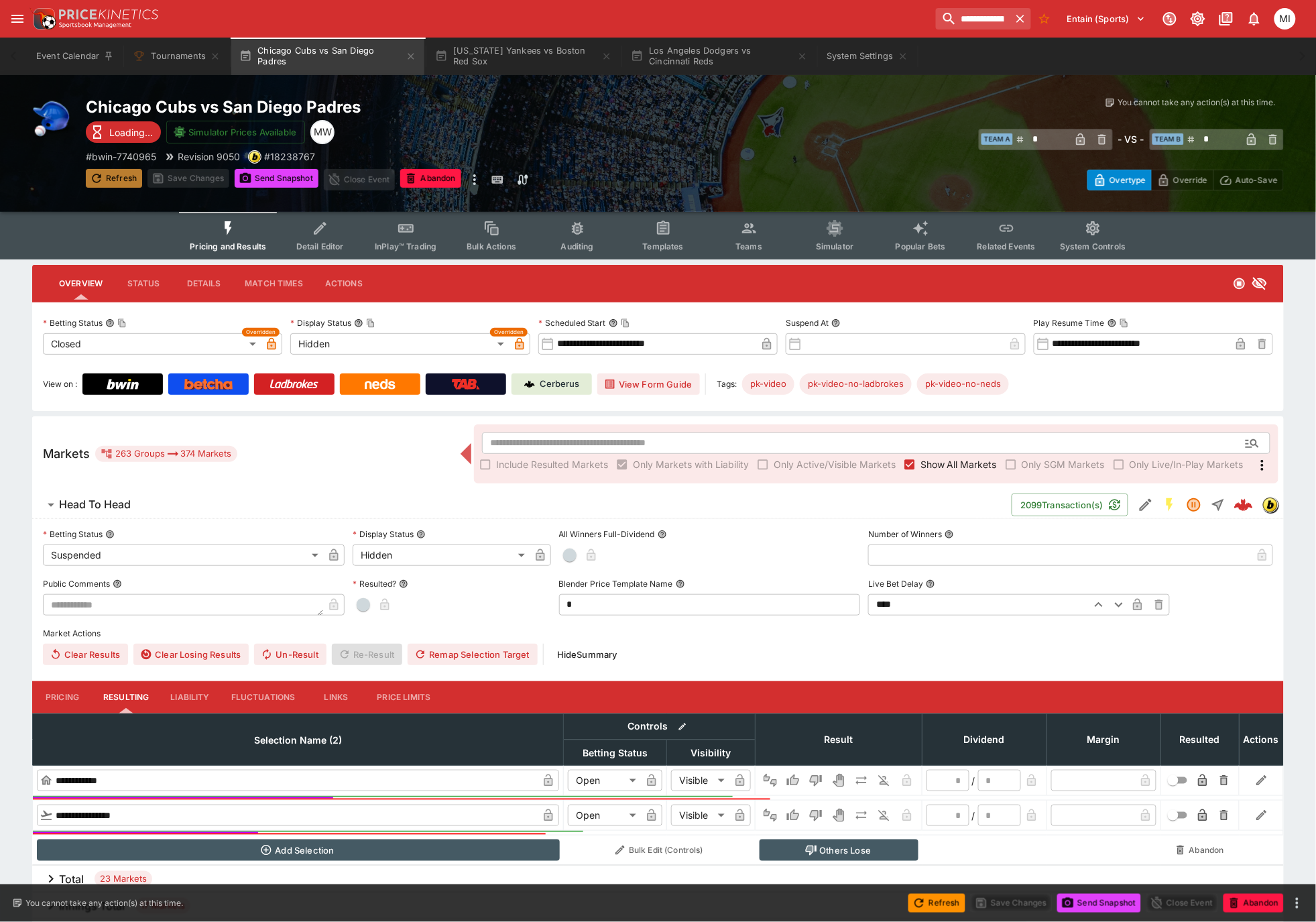
click at [120, 182] on button "Refresh" at bounding box center [114, 178] width 56 height 19
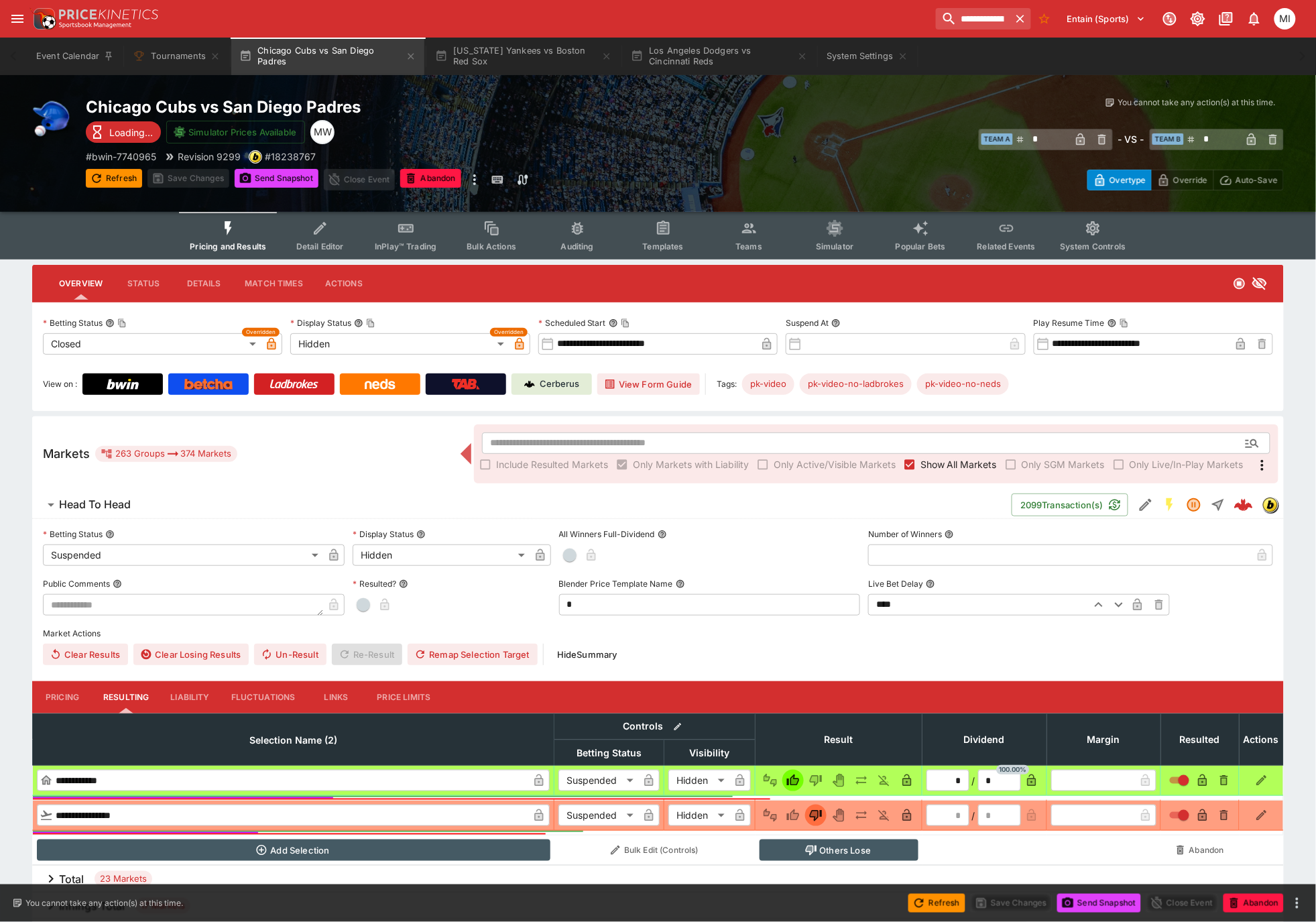
type input "*"
type input "*********"
type input "******"
type input "*"
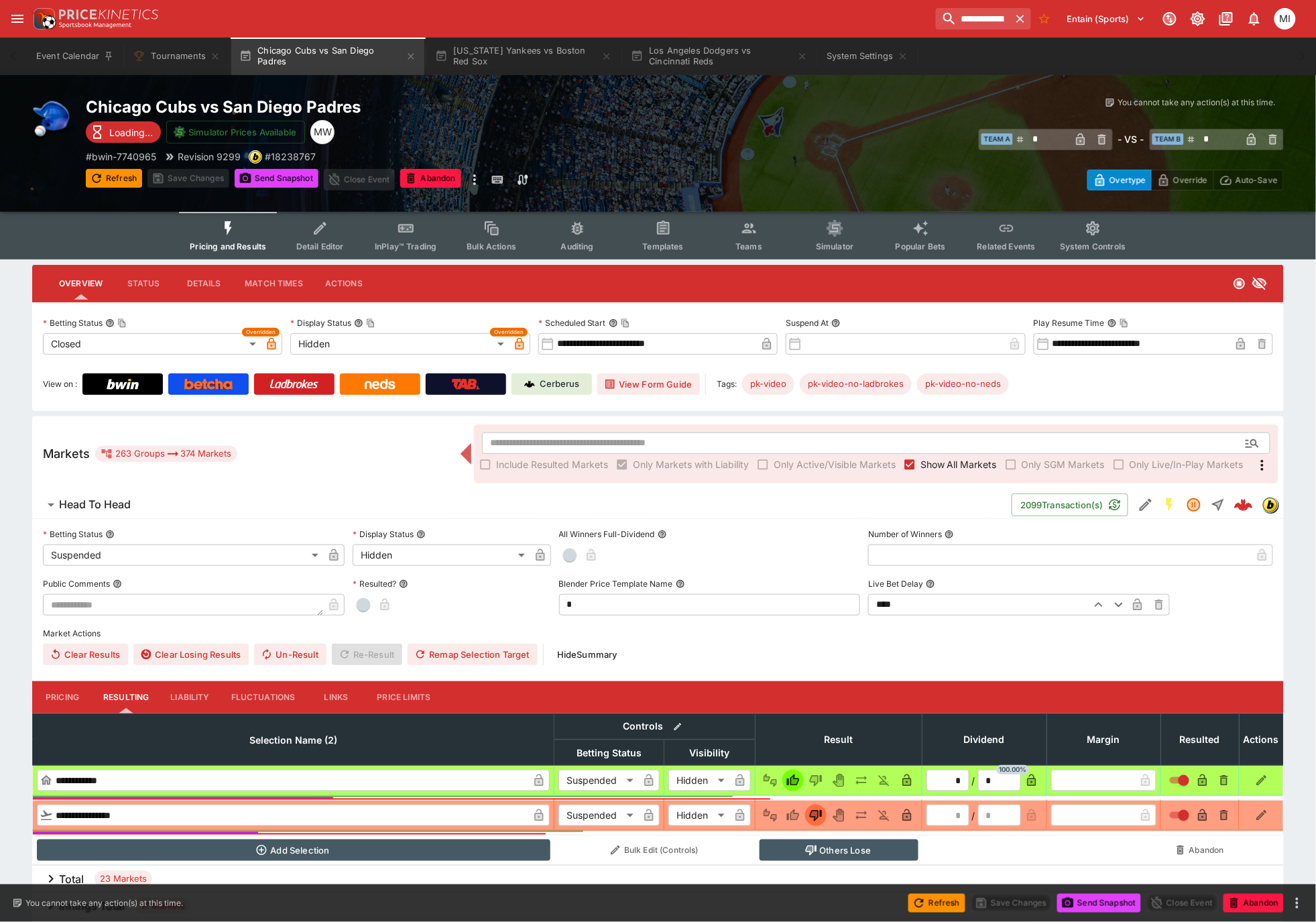
type input "*********"
type input "******"
click at [926, 463] on span "Show All Markets" at bounding box center [959, 465] width 77 height 14
click at [121, 176] on button "Refresh" at bounding box center [114, 178] width 56 height 19
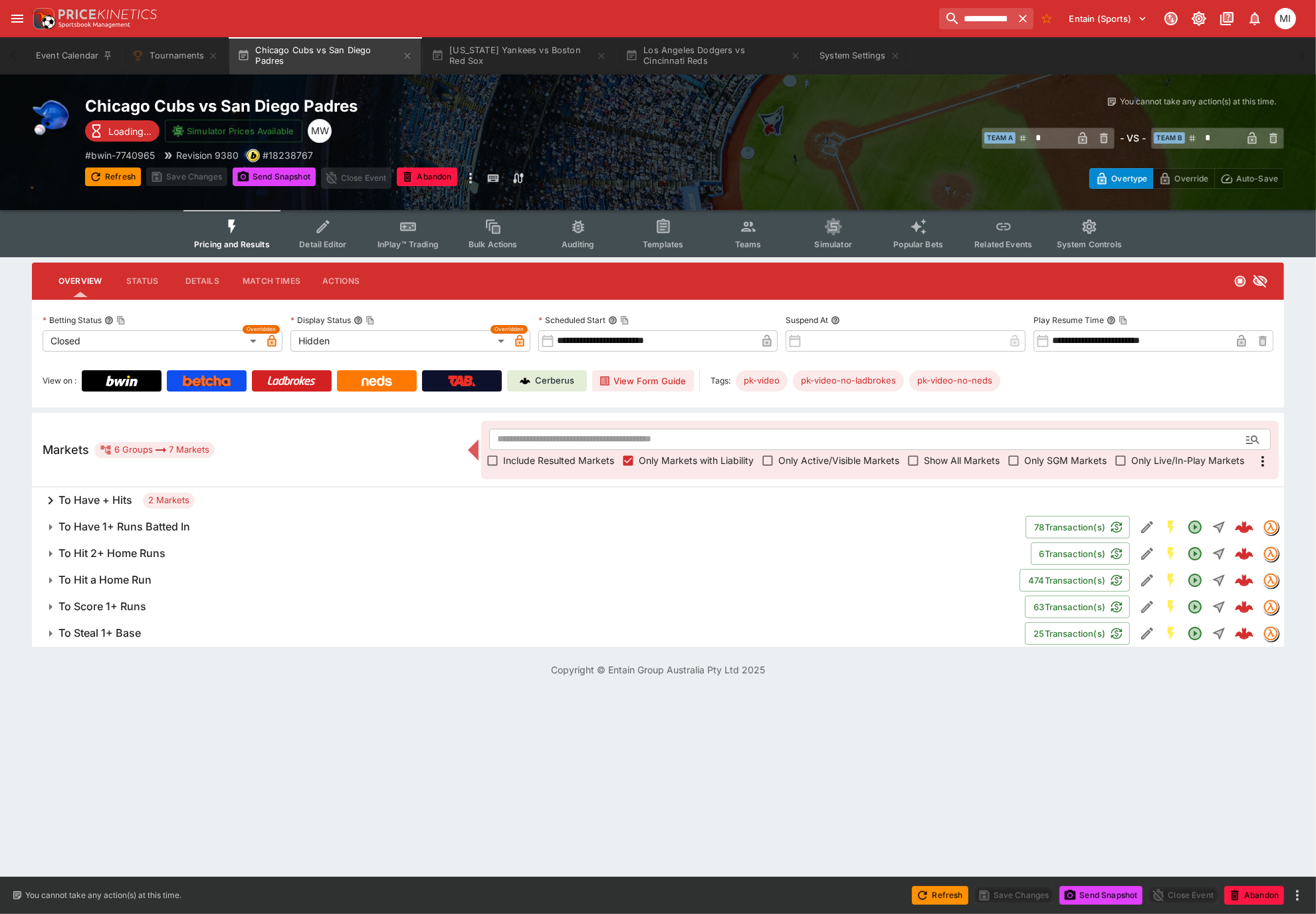
drag, startPoint x: 99, startPoint y: 170, endPoint x: 209, endPoint y: 286, distance: 159.9
click at [99, 170] on icon "button" at bounding box center [95, 176] width 13 height 13
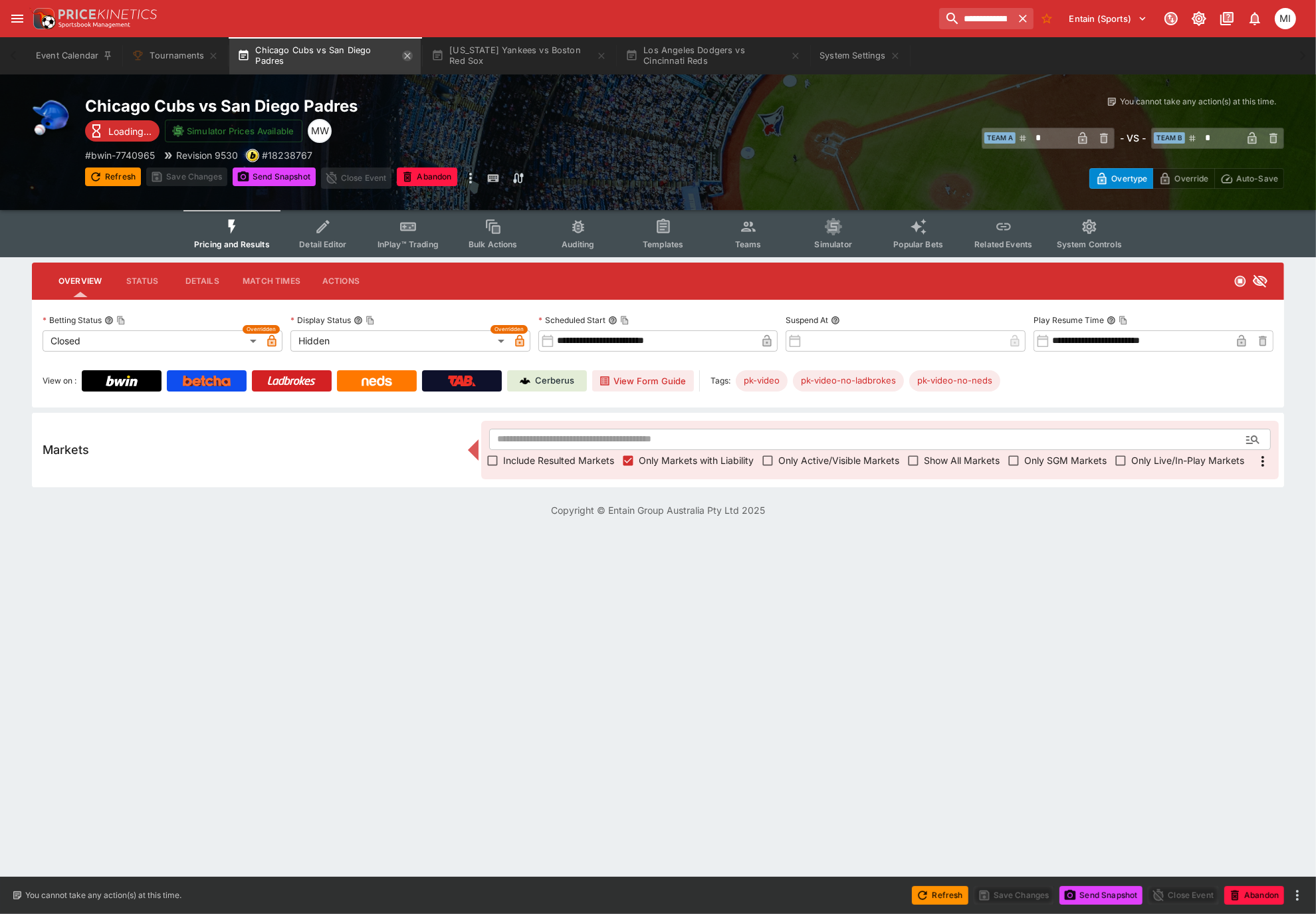
click at [408, 57] on icon "button" at bounding box center [408, 56] width 11 height 11
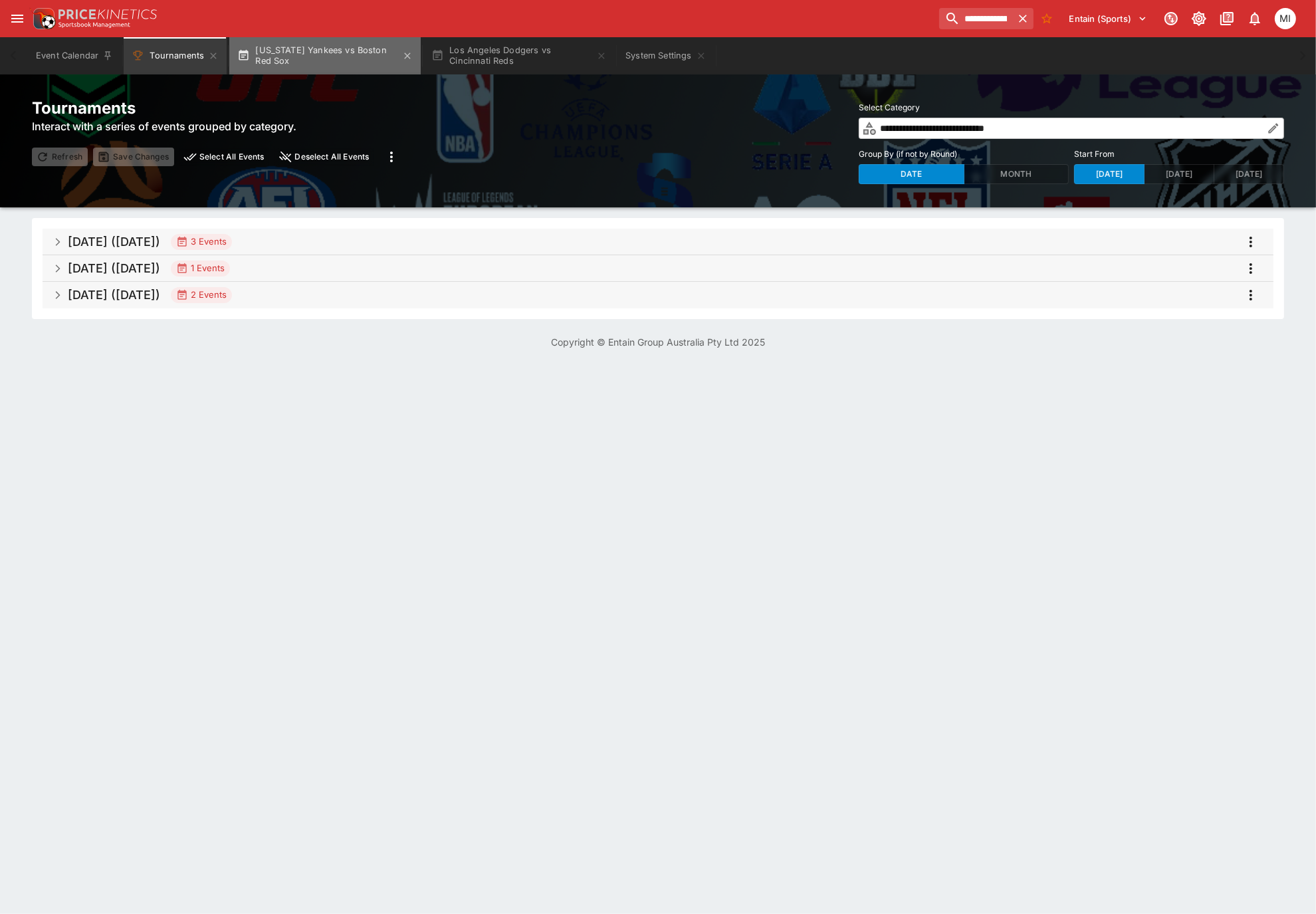
click at [344, 58] on button "New York Yankees vs Boston Red Sox" at bounding box center [325, 56] width 192 height 37
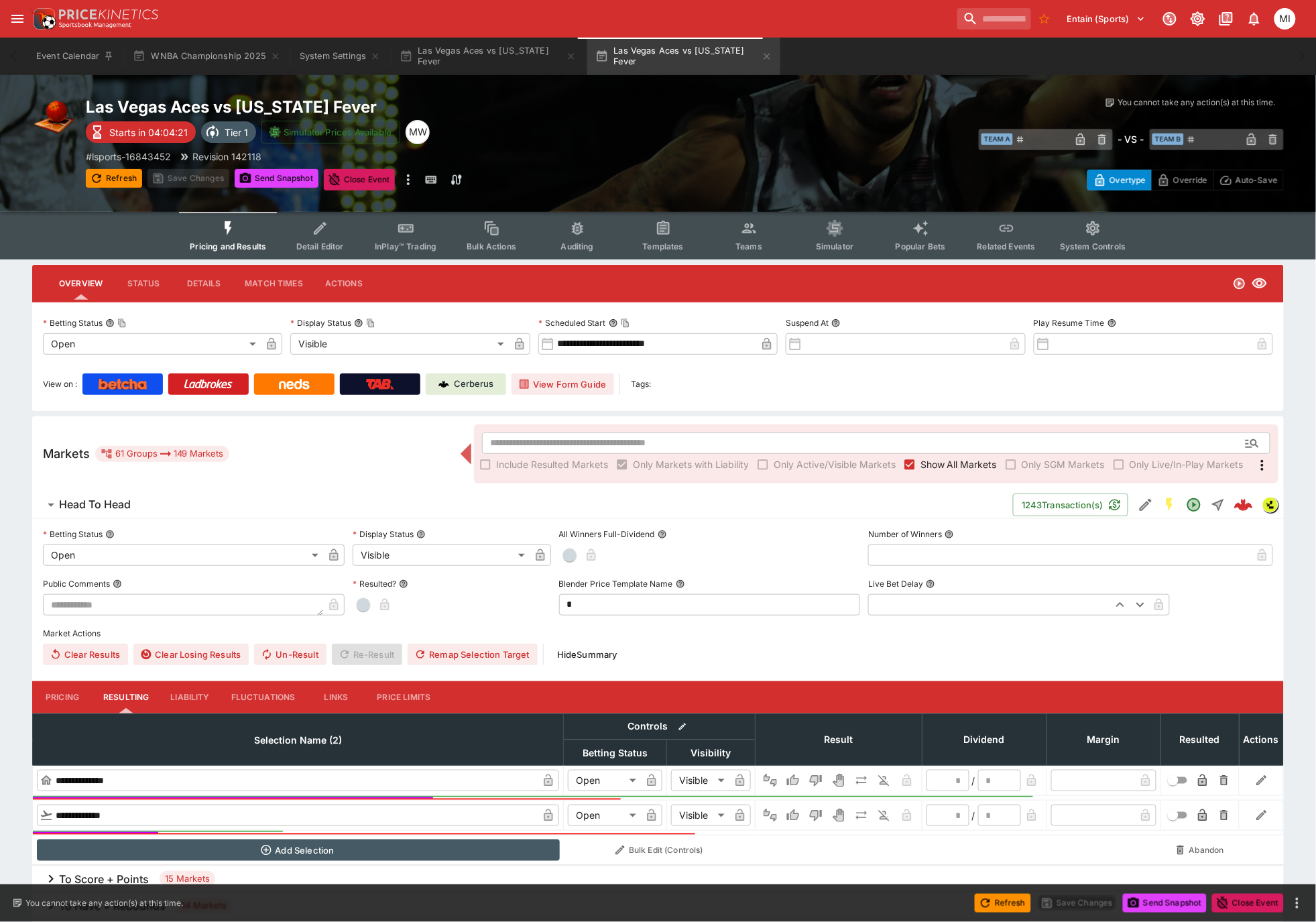
click at [483, 49] on button "Las Vegas Aces vs Indiana Fever" at bounding box center [488, 56] width 193 height 38
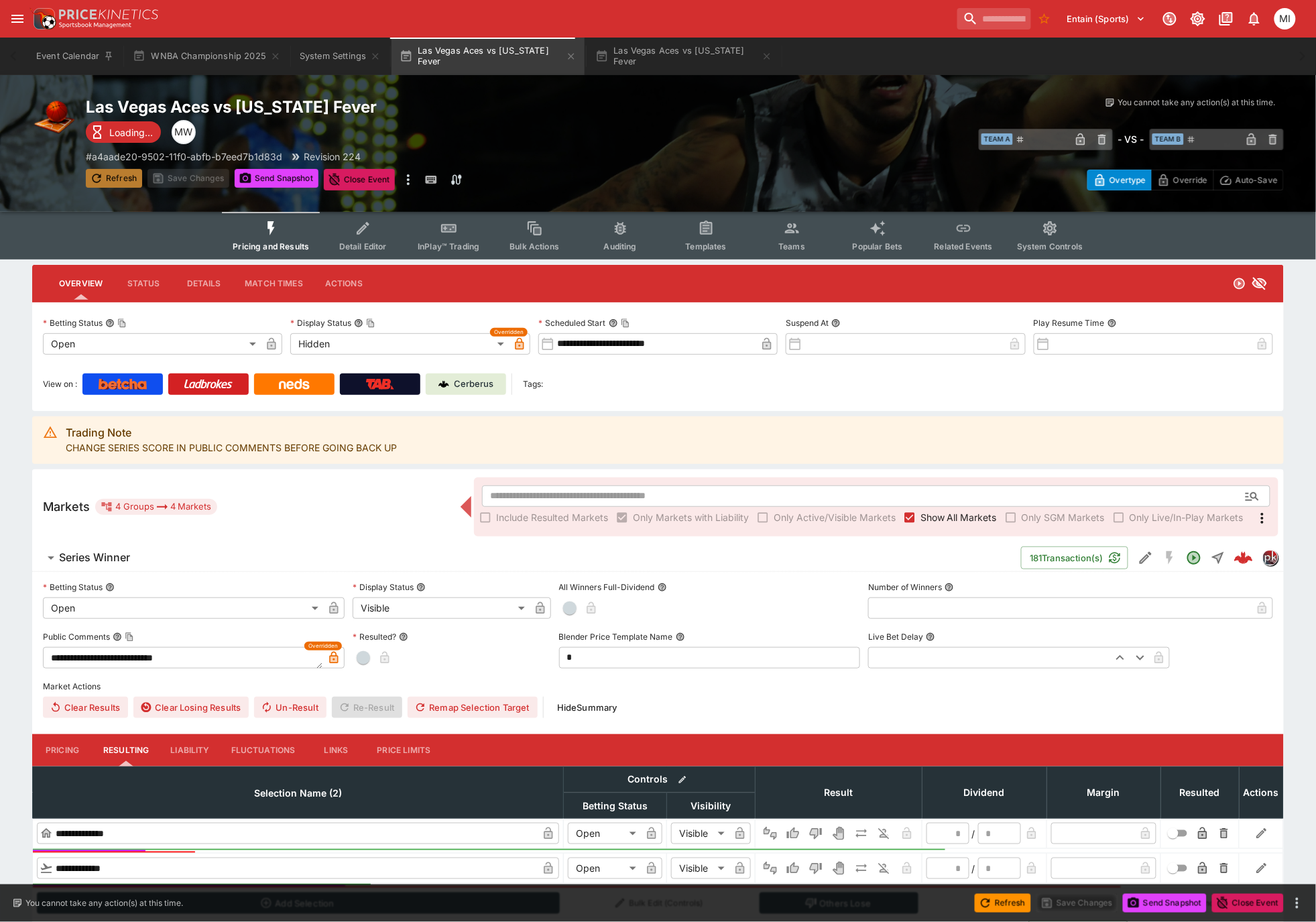
click at [122, 175] on button "Refresh" at bounding box center [114, 178] width 56 height 19
click at [638, 51] on button "Las Vegas Aces vs Indiana Fever" at bounding box center [684, 56] width 193 height 38
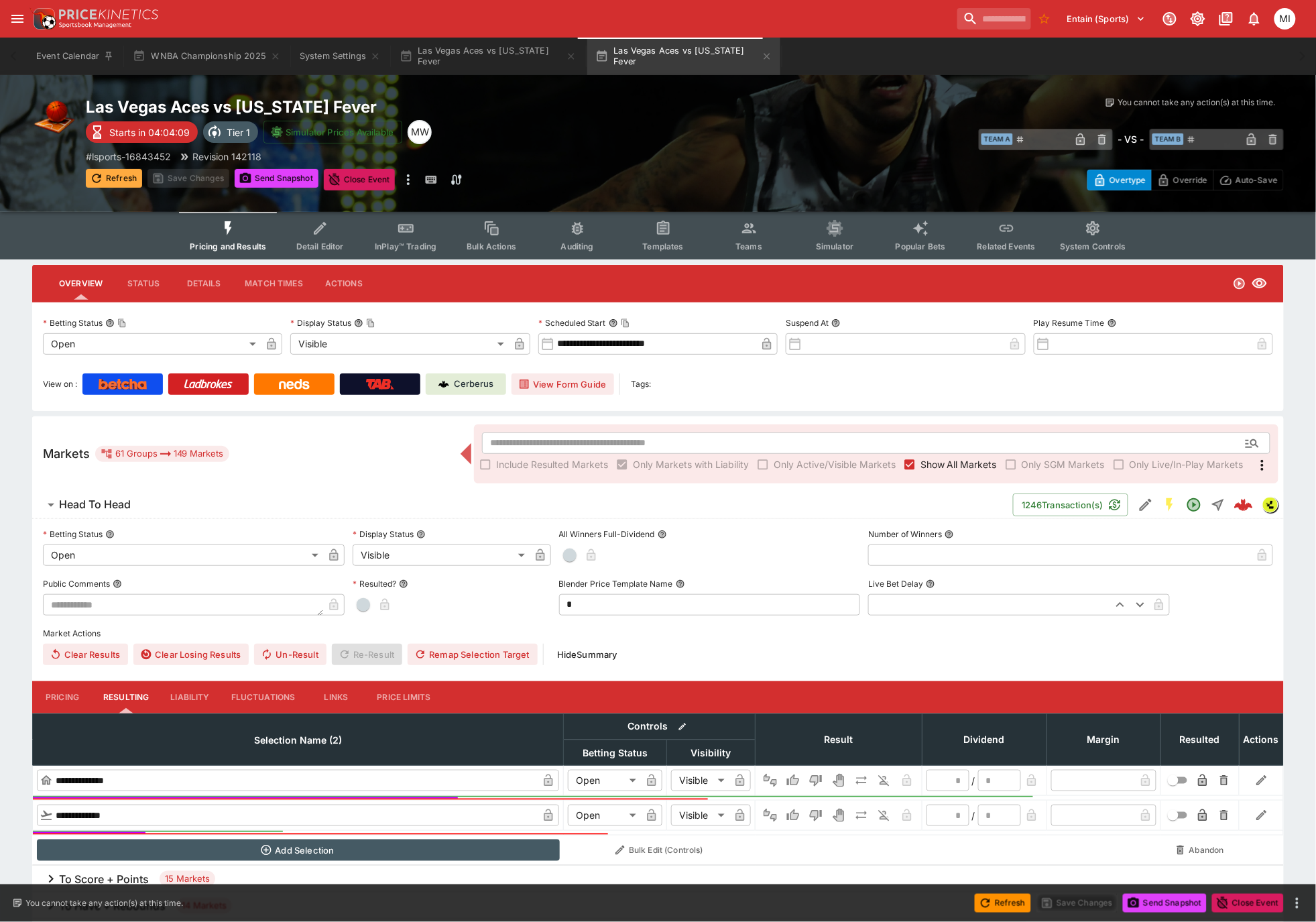
click at [128, 175] on button "Refresh" at bounding box center [114, 178] width 56 height 19
click at [143, 158] on p "# lsports-16843452" at bounding box center [128, 157] width 85 height 14
click at [329, 66] on button "System Settings" at bounding box center [340, 56] width 97 height 38
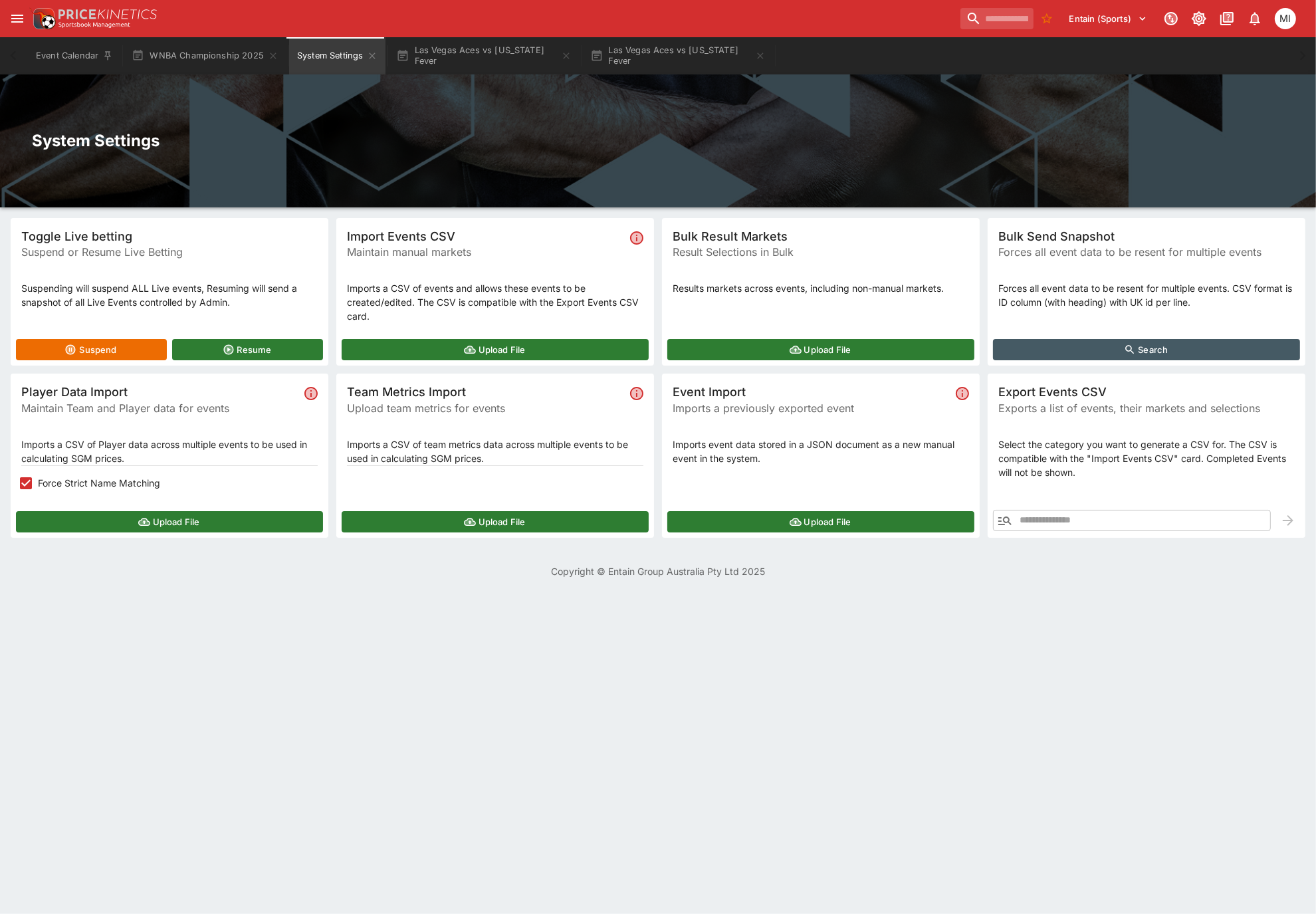
click at [102, 517] on button "Upload File" at bounding box center [170, 521] width 307 height 21
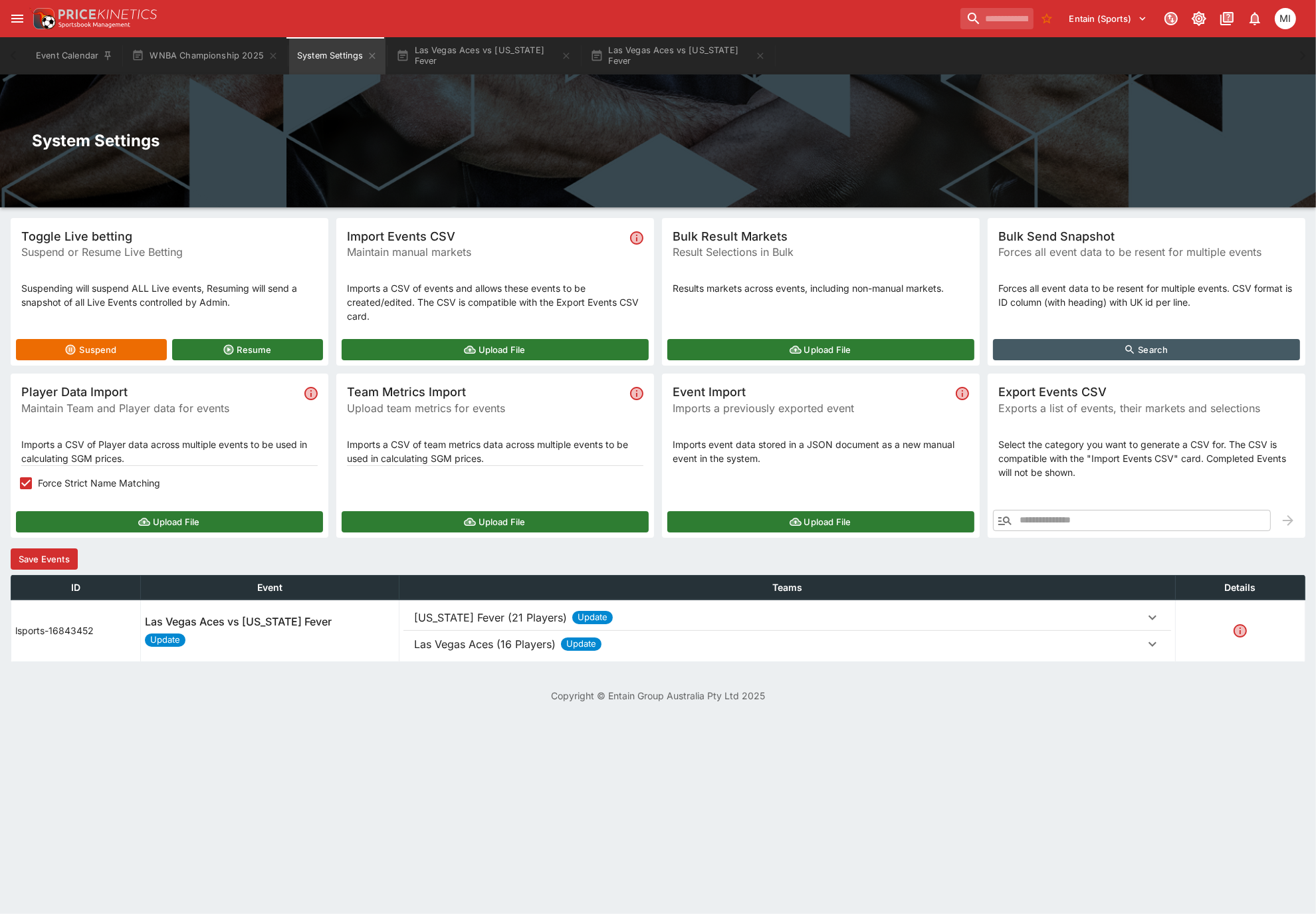
click at [63, 557] on button "Save Events" at bounding box center [44, 559] width 67 height 21
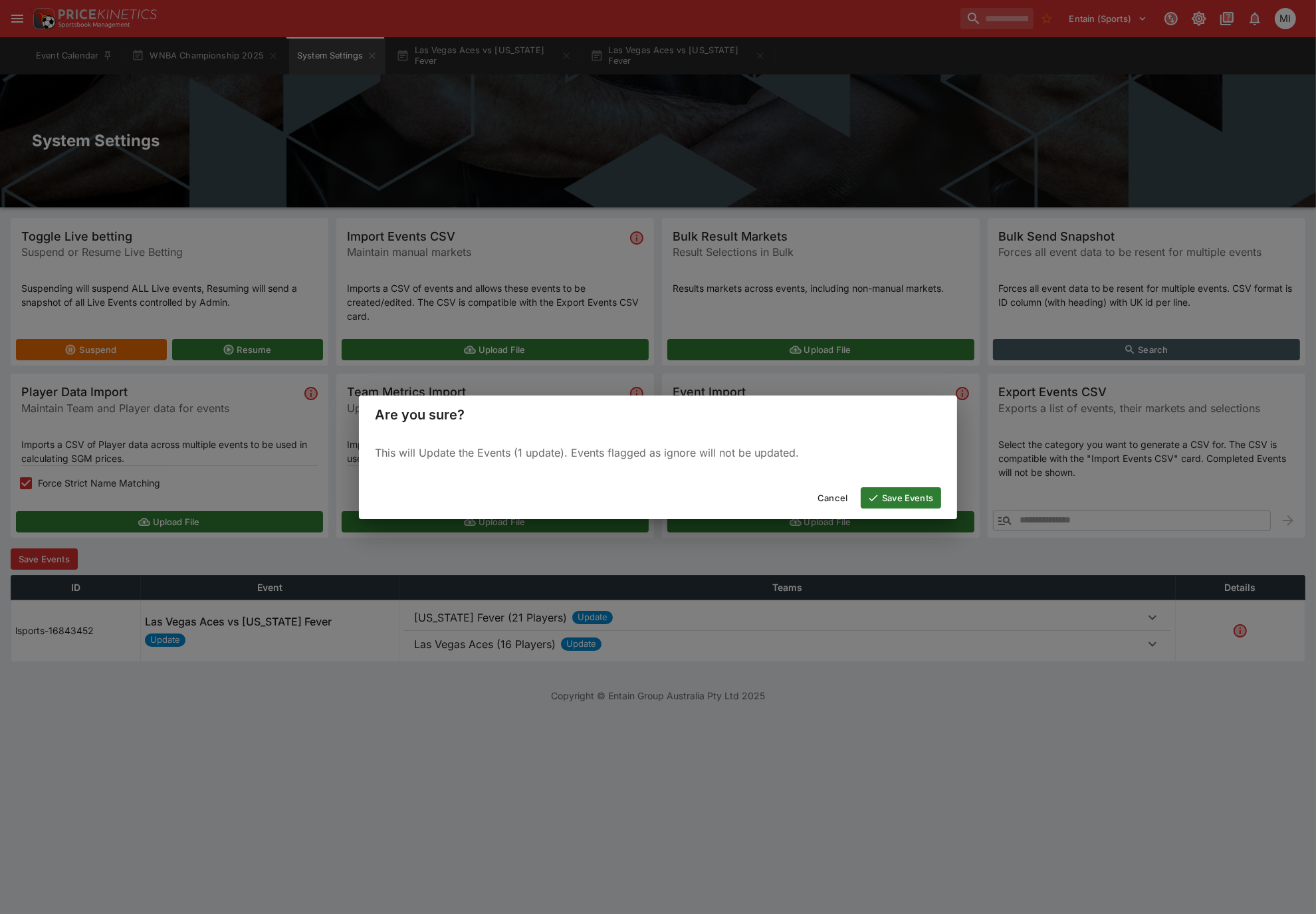
click at [878, 490] on button "Save Events" at bounding box center [901, 497] width 81 height 21
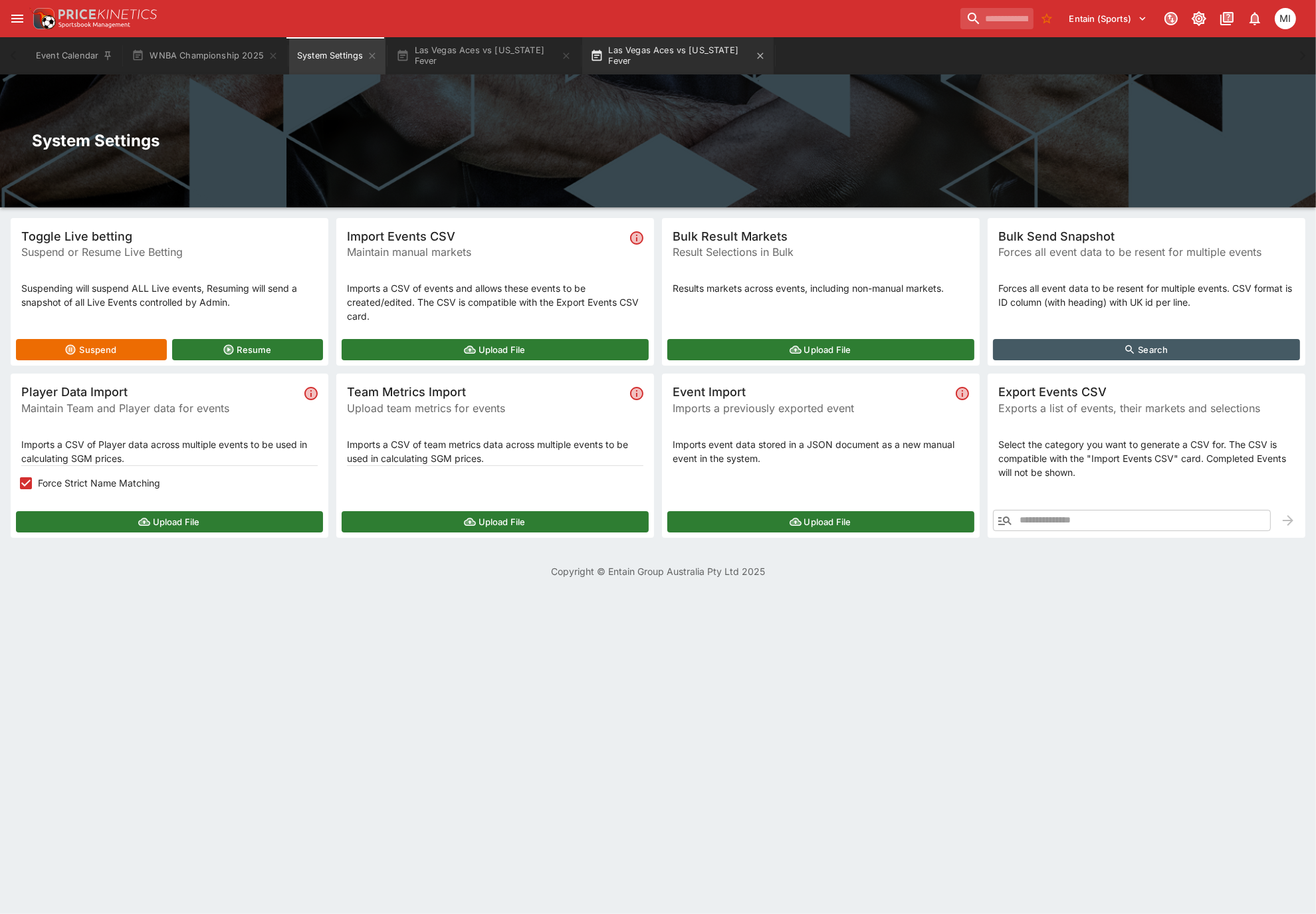
click at [641, 61] on button "Las Vegas Aces vs Indiana Fever" at bounding box center [678, 56] width 192 height 37
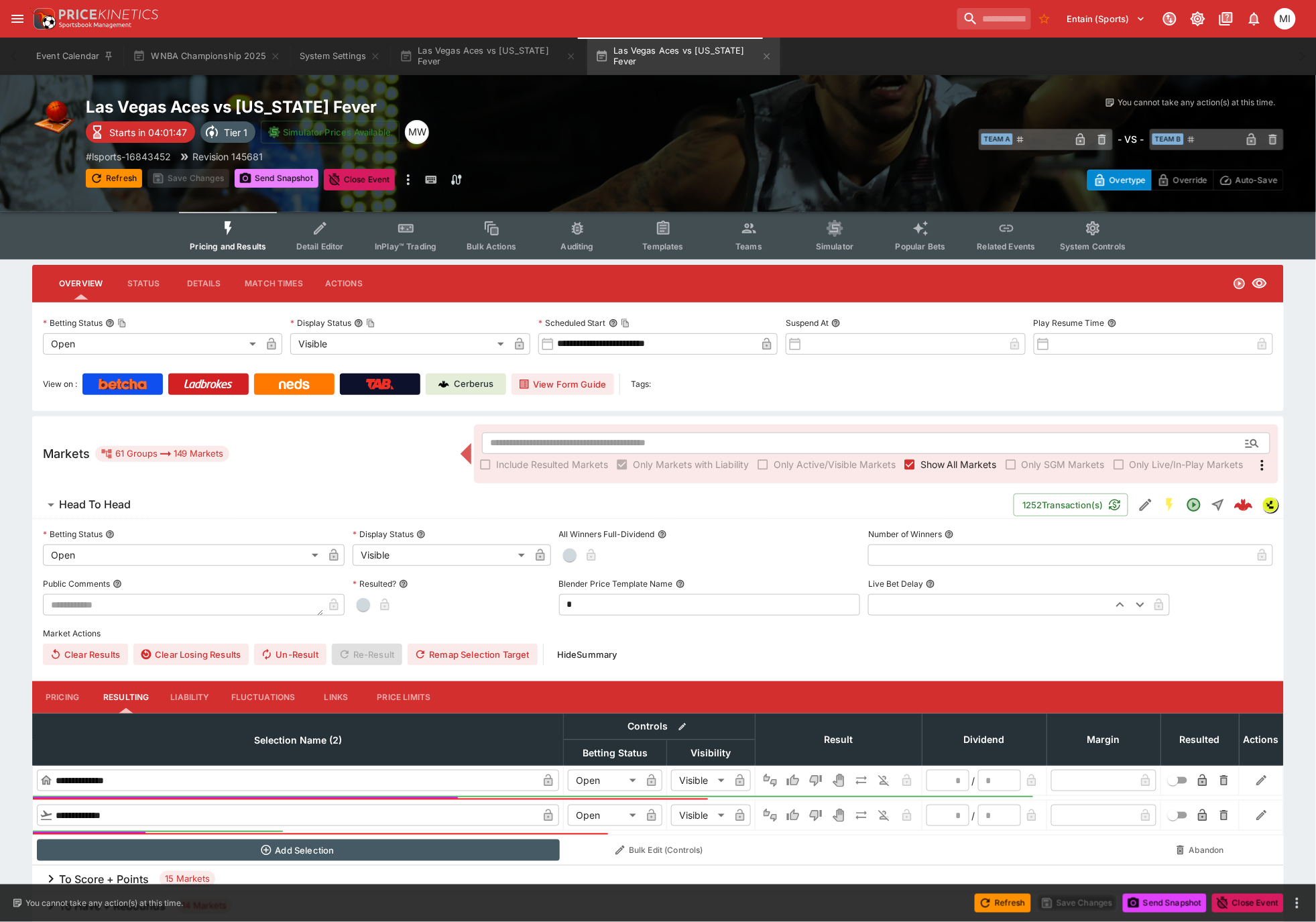
click at [263, 172] on button "Send Snapshot" at bounding box center [276, 178] width 84 height 19
click at [106, 178] on button "Refresh" at bounding box center [114, 178] width 56 height 19
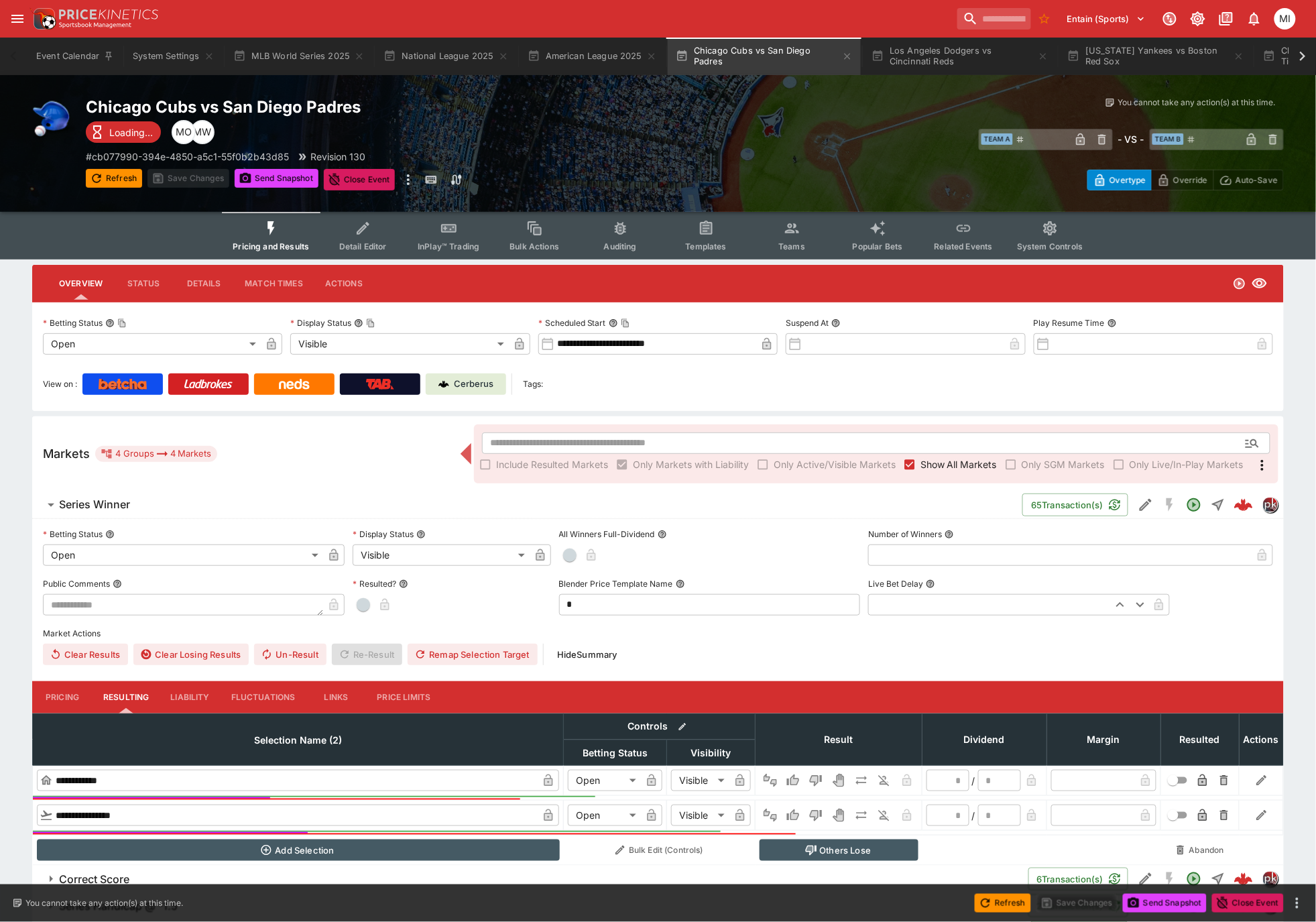
click at [944, 63] on icon at bounding box center [1303, 56] width 19 height 19
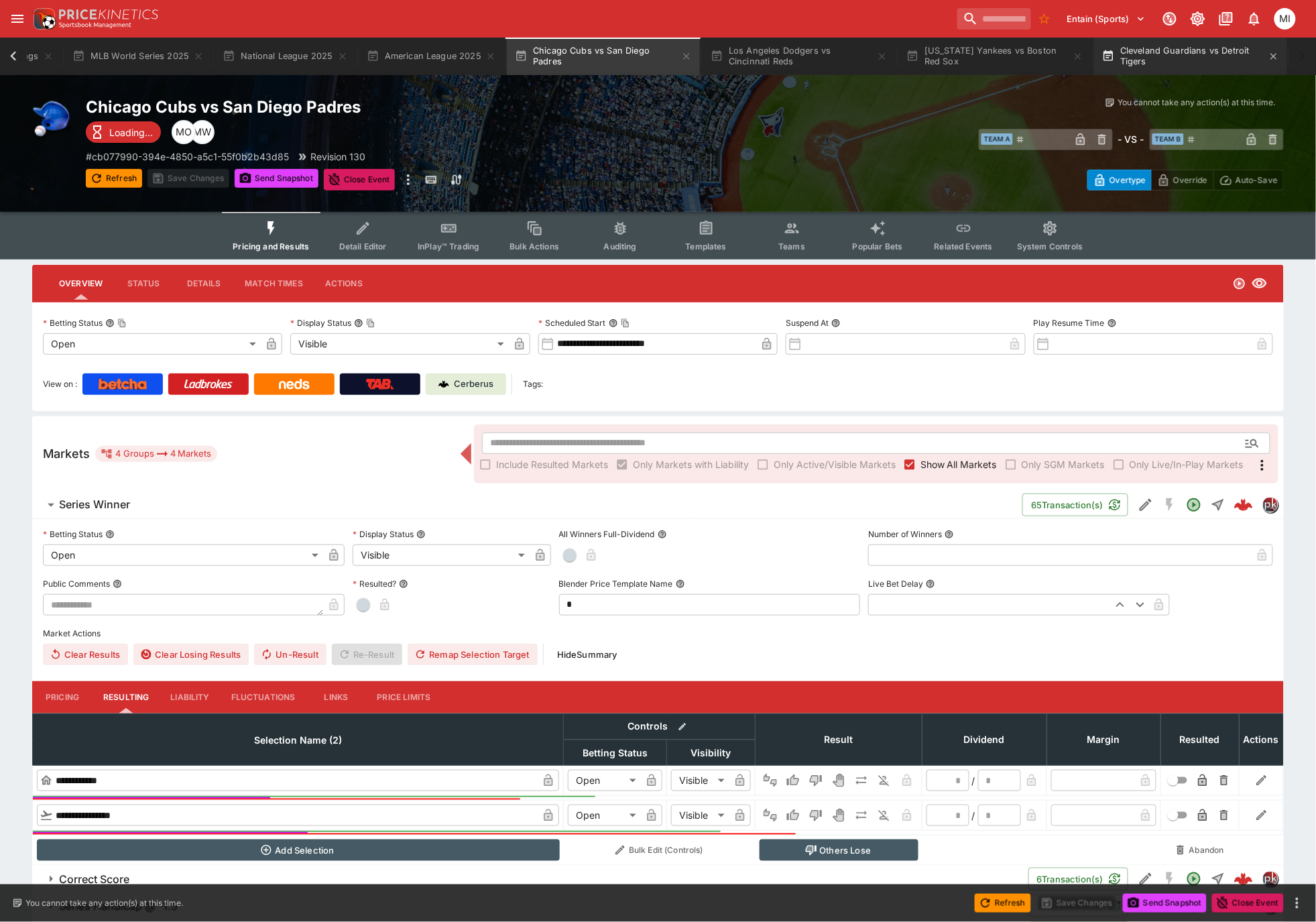
click at [944, 59] on button "Cleveland Guardians vs Detroit Tigers" at bounding box center [1191, 56] width 193 height 38
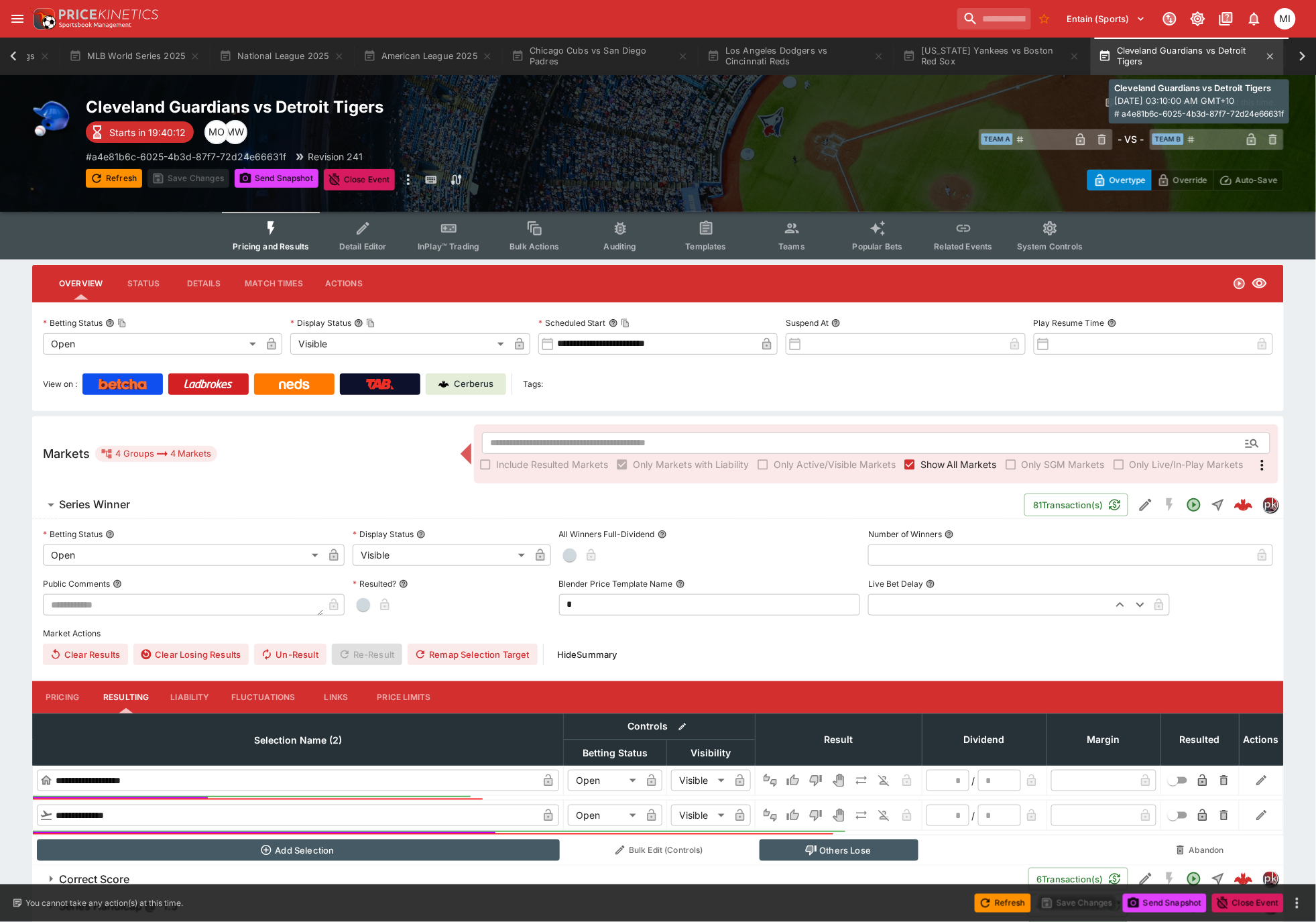
scroll to position [0, 164]
click at [114, 171] on button "Refresh" at bounding box center [114, 178] width 56 height 19
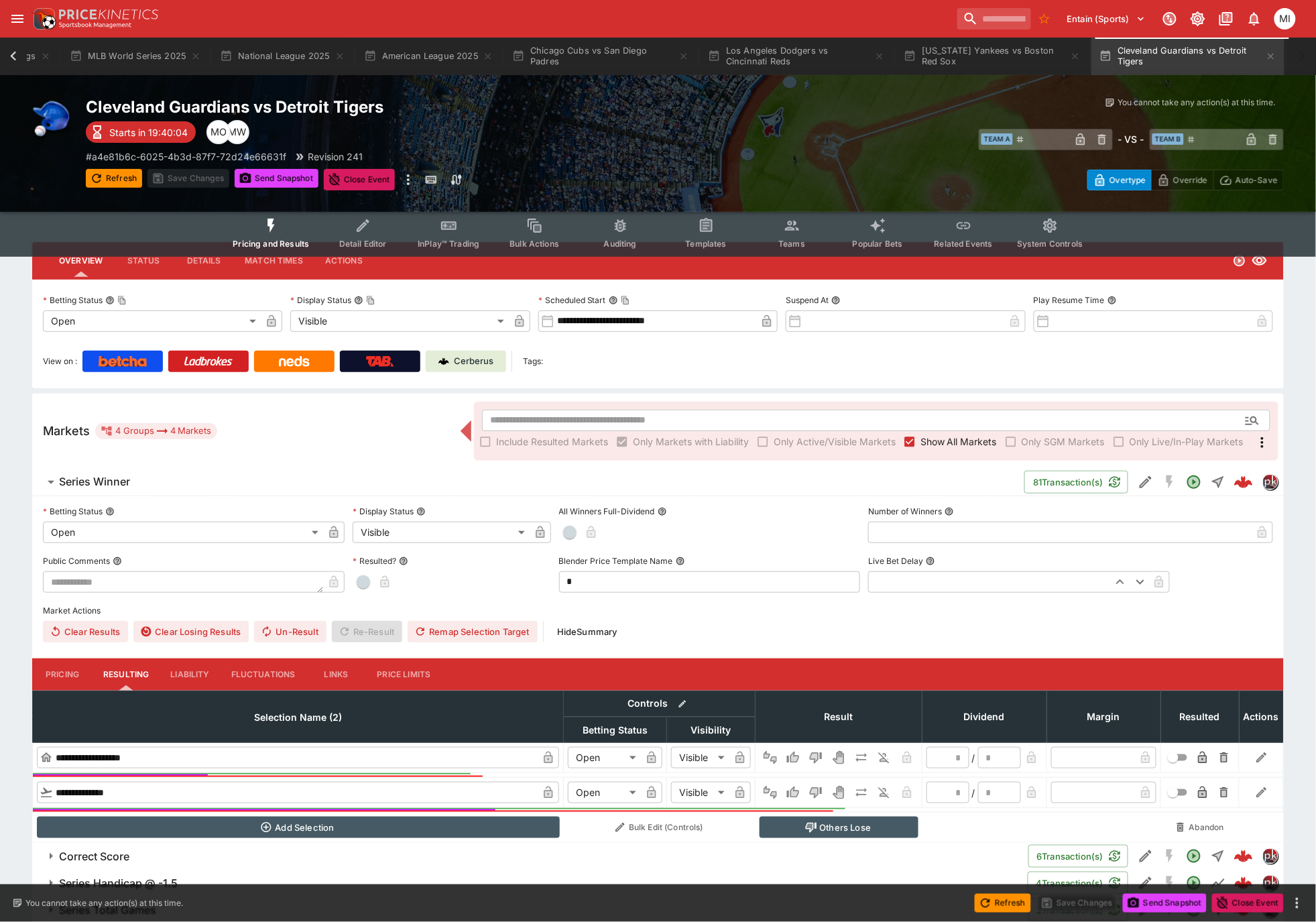
scroll to position [0, 0]
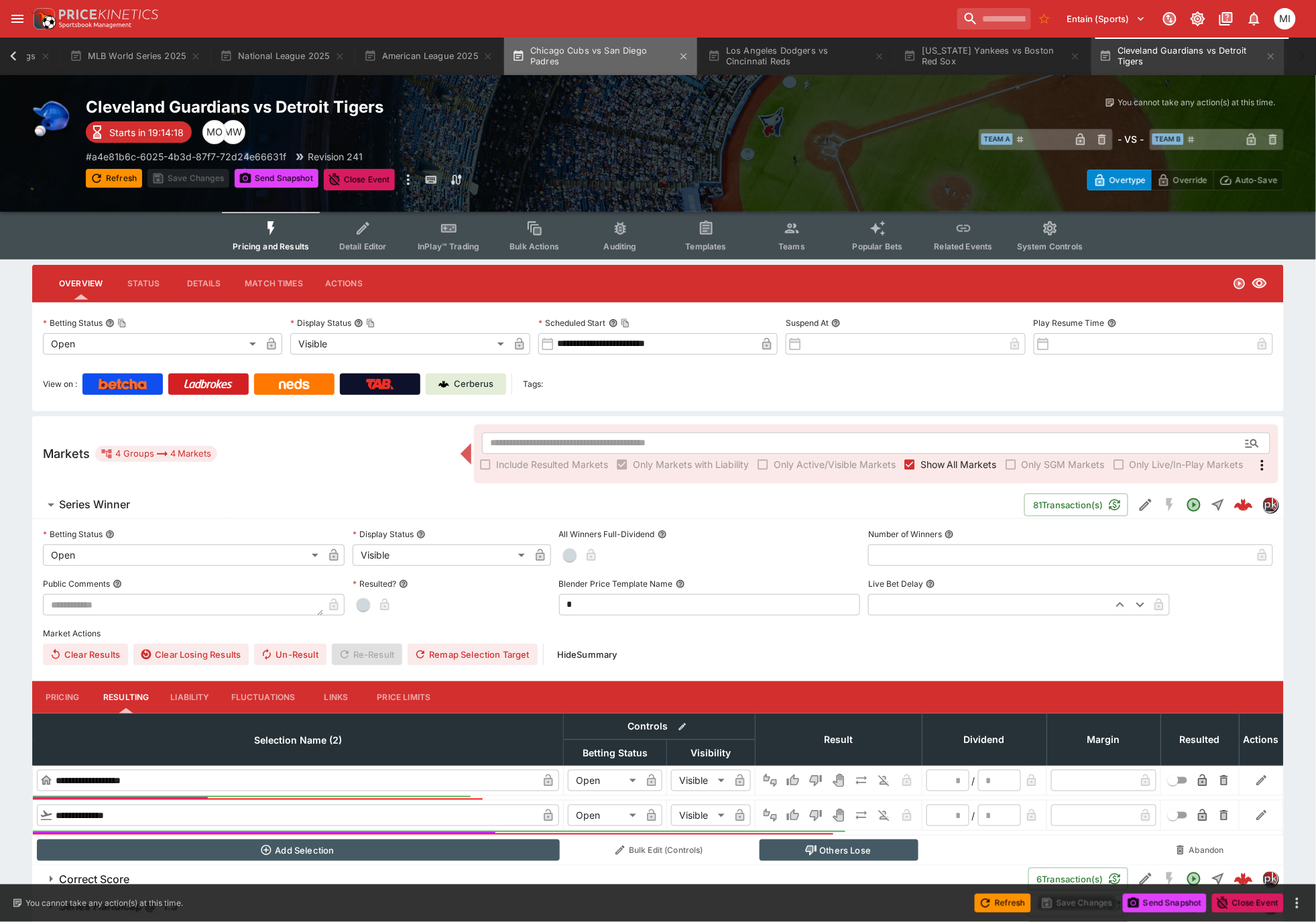
click at [611, 63] on button "Chicago Cubs vs San Diego Padres" at bounding box center [601, 56] width 193 height 38
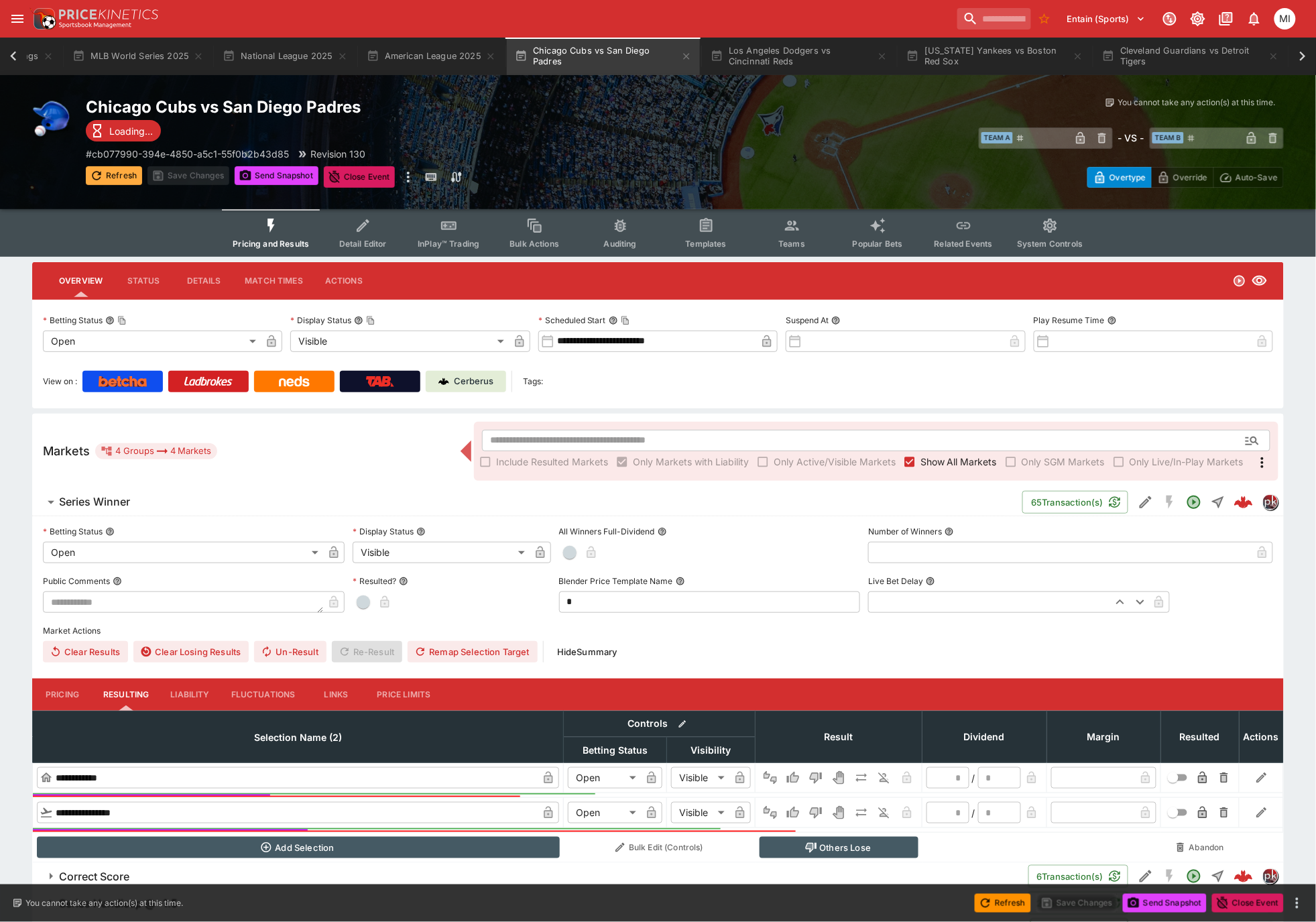
scroll to position [0, 155]
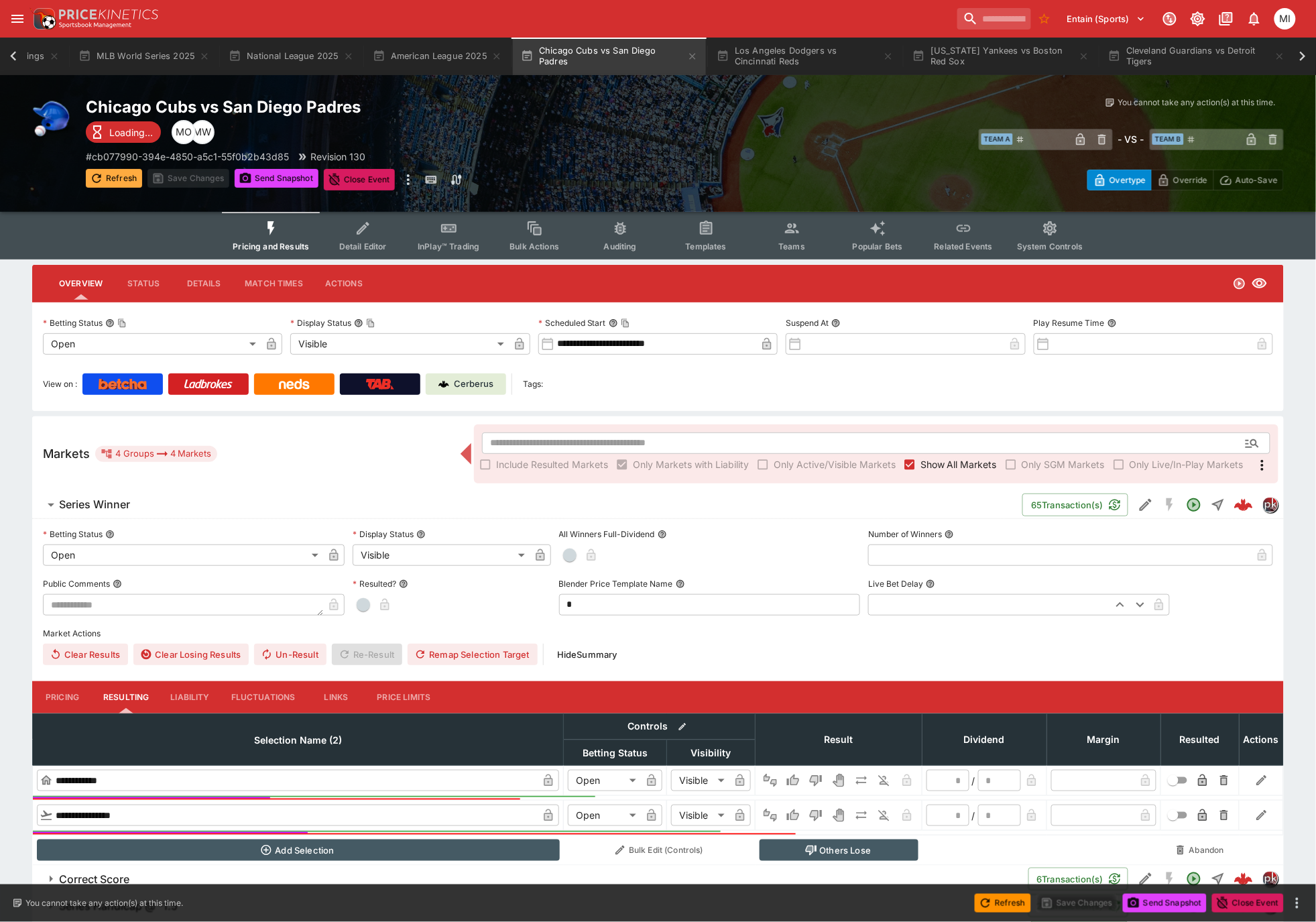
click at [115, 180] on button "Refresh" at bounding box center [114, 178] width 56 height 19
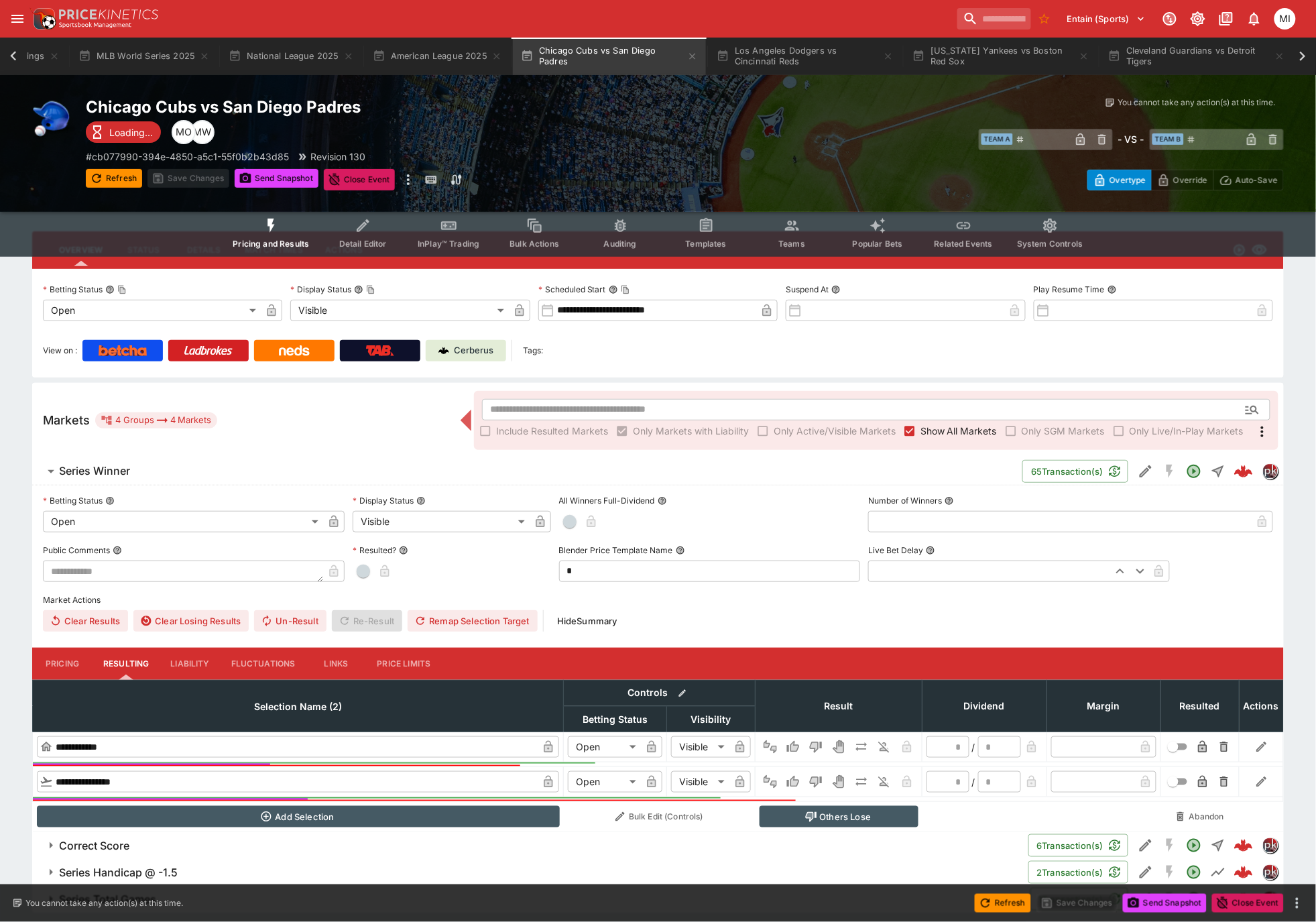
scroll to position [0, 0]
